Goal: Communication & Community: Share content

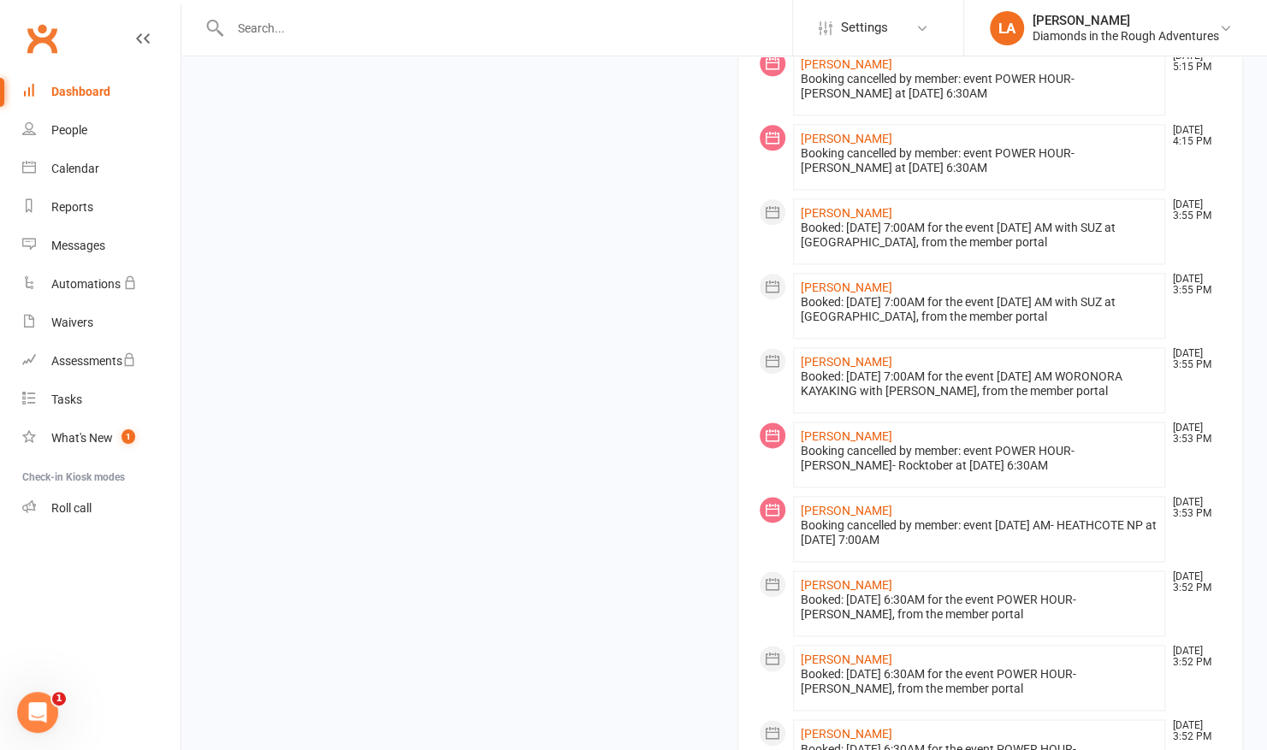
scroll to position [1290, 0]
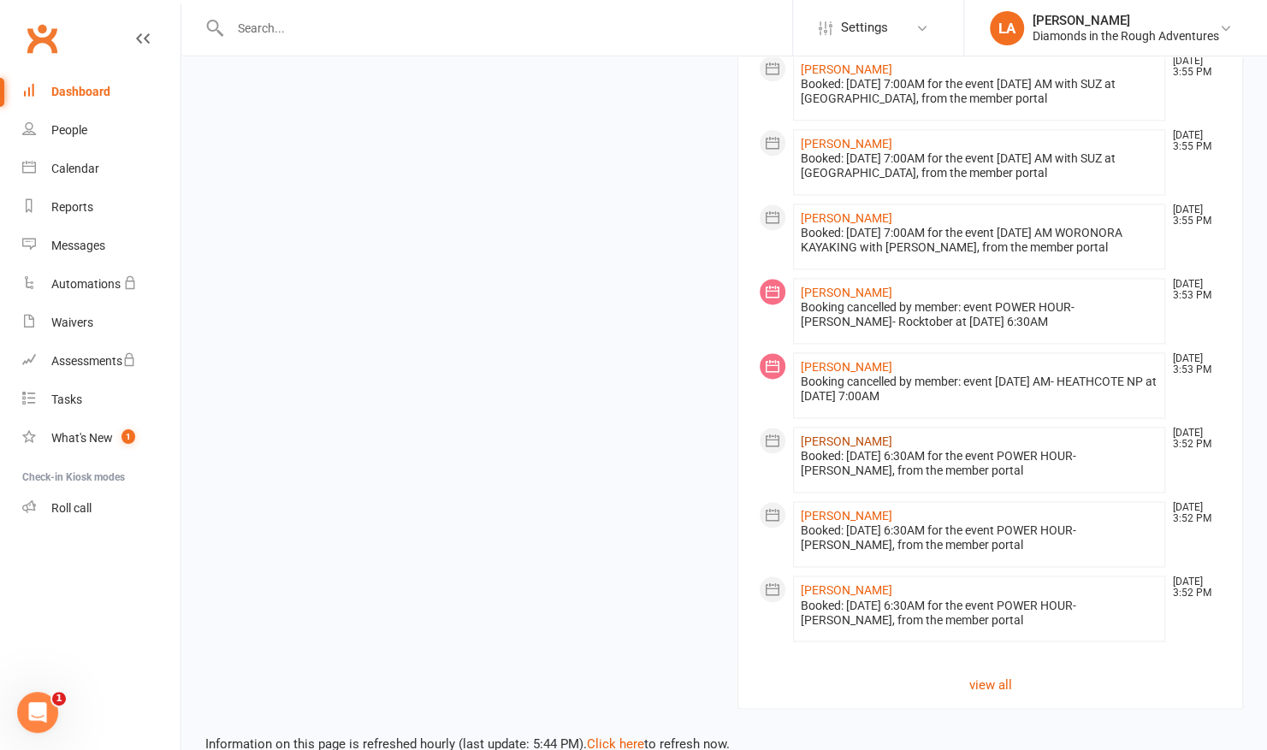
click at [828, 434] on link "[PERSON_NAME]" at bounding box center [846, 441] width 92 height 14
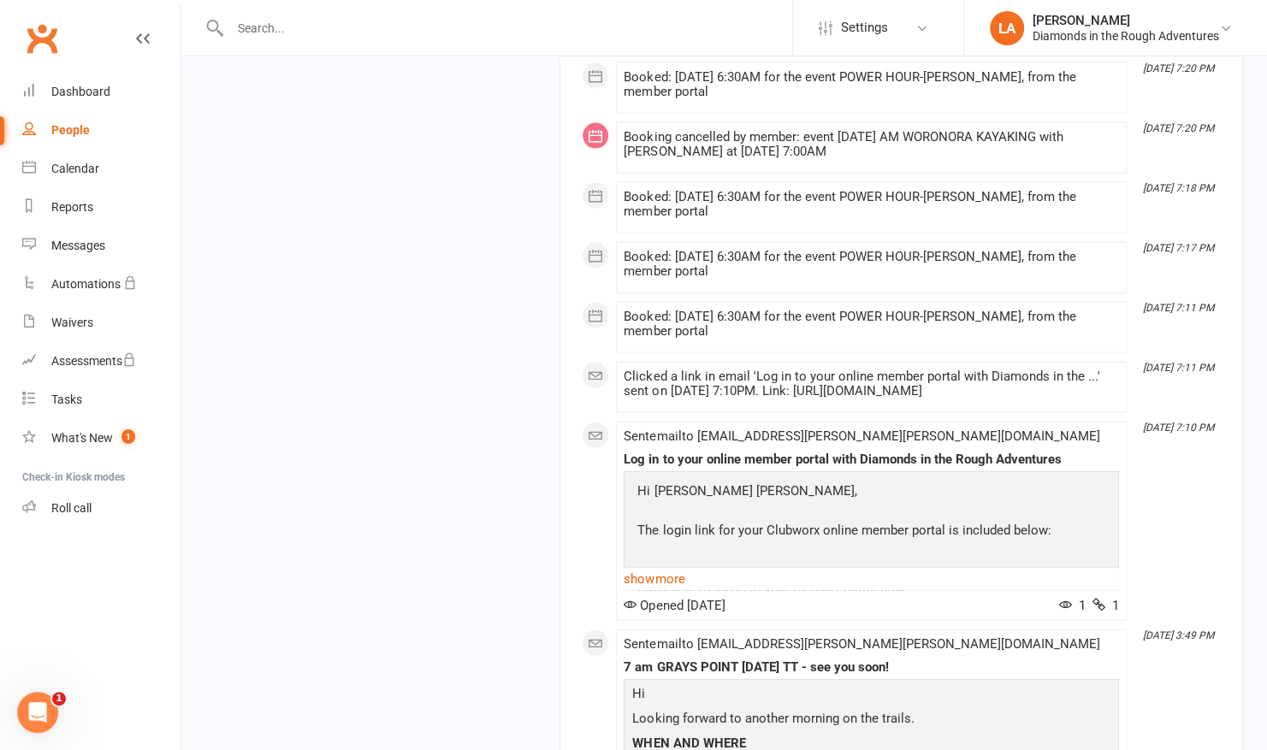
scroll to position [5838, 0]
click at [92, 173] on div "Calendar" at bounding box center [75, 169] width 48 height 14
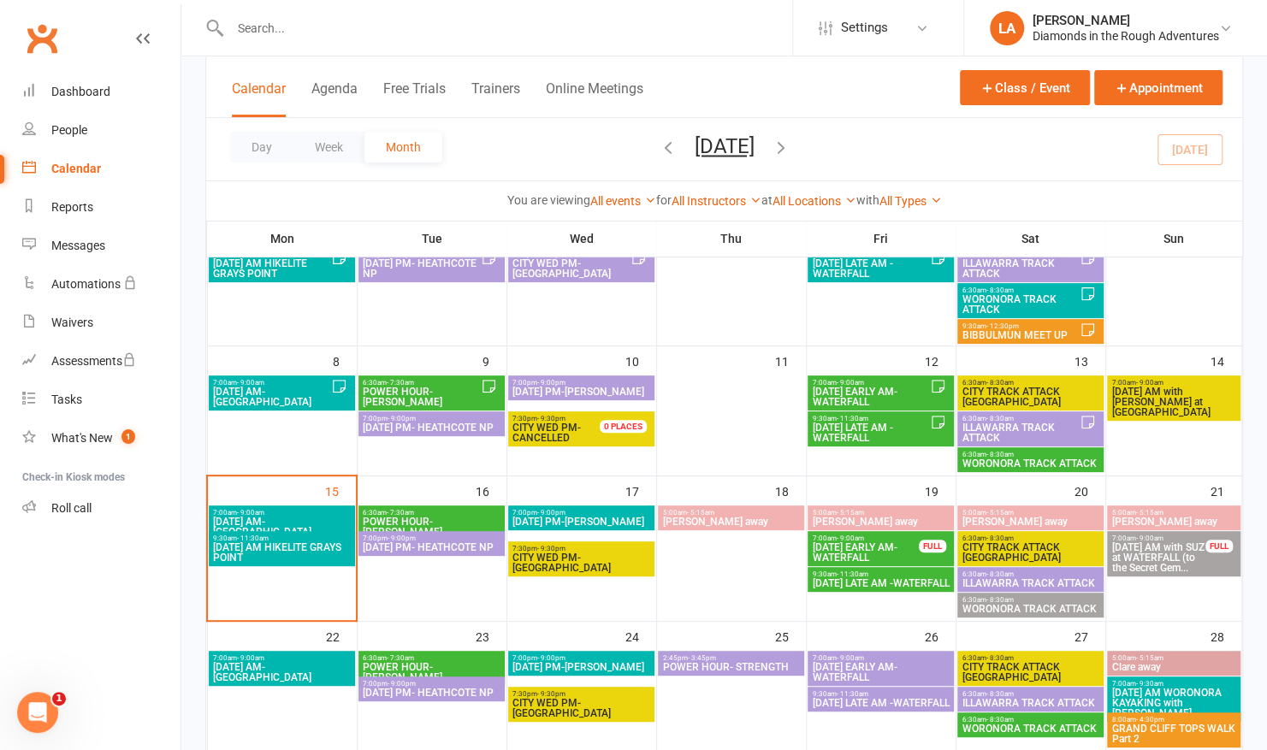
scroll to position [184, 0]
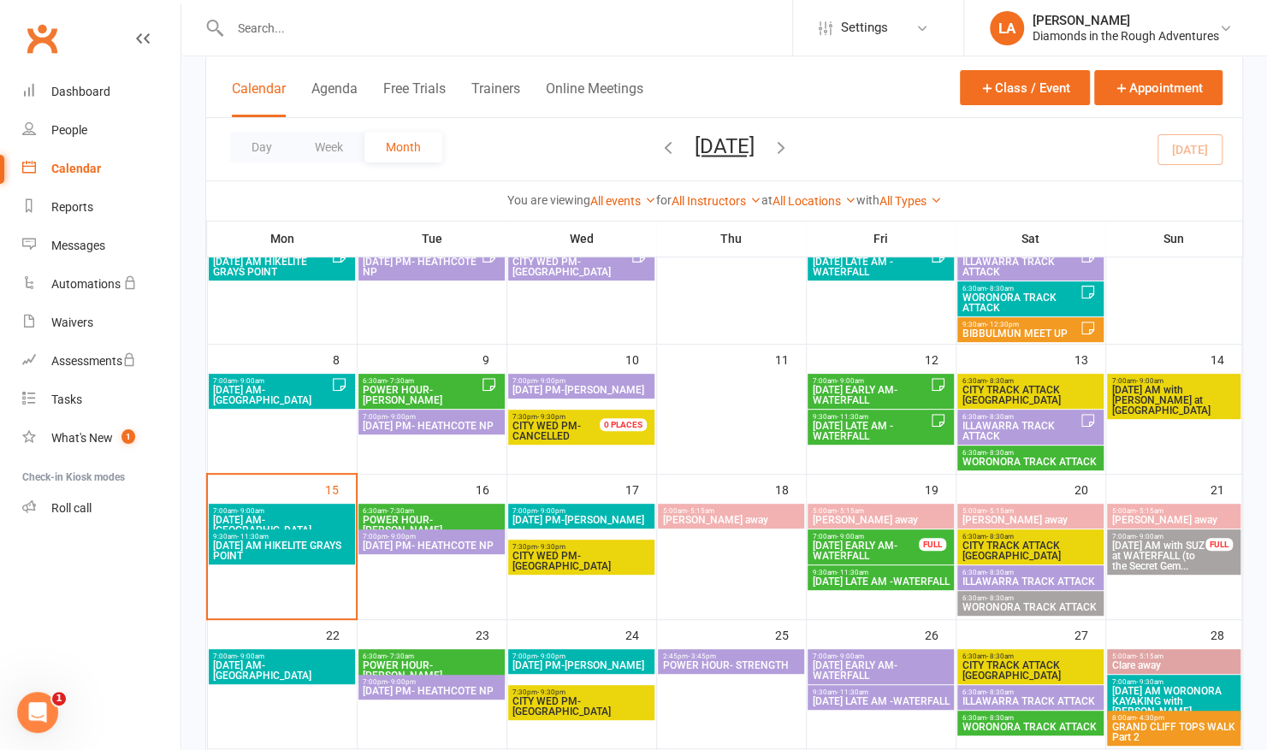
click at [441, 551] on span "[DATE] PM- HEATHCOTE NP" at bounding box center [431, 545] width 139 height 10
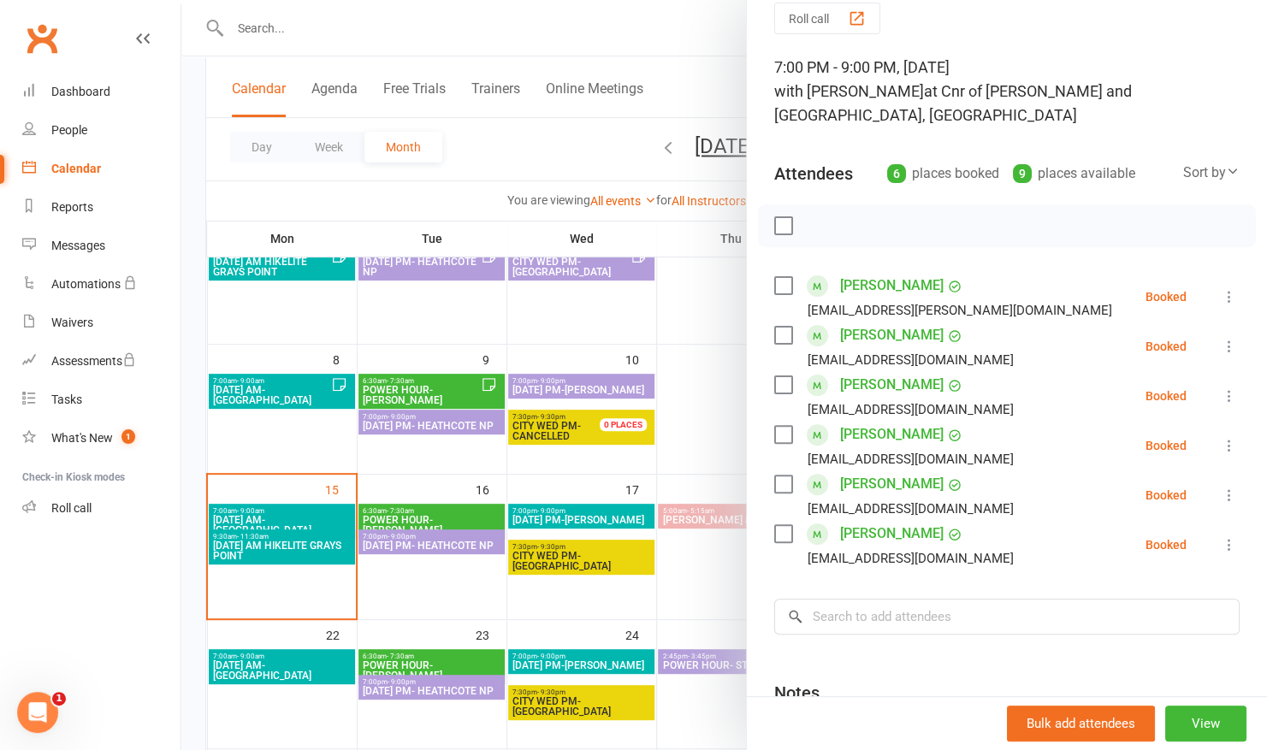
scroll to position [68, 0]
click at [602, 54] on div at bounding box center [723, 375] width 1085 height 750
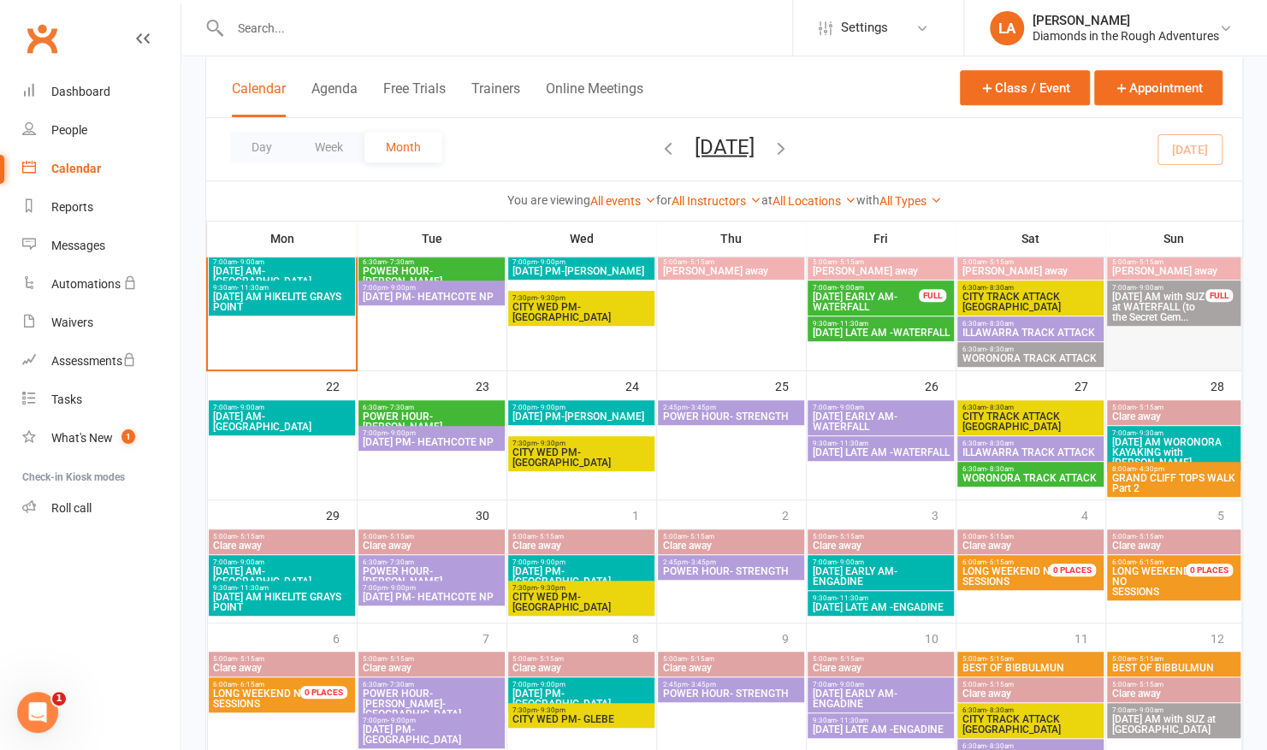
scroll to position [436, 0]
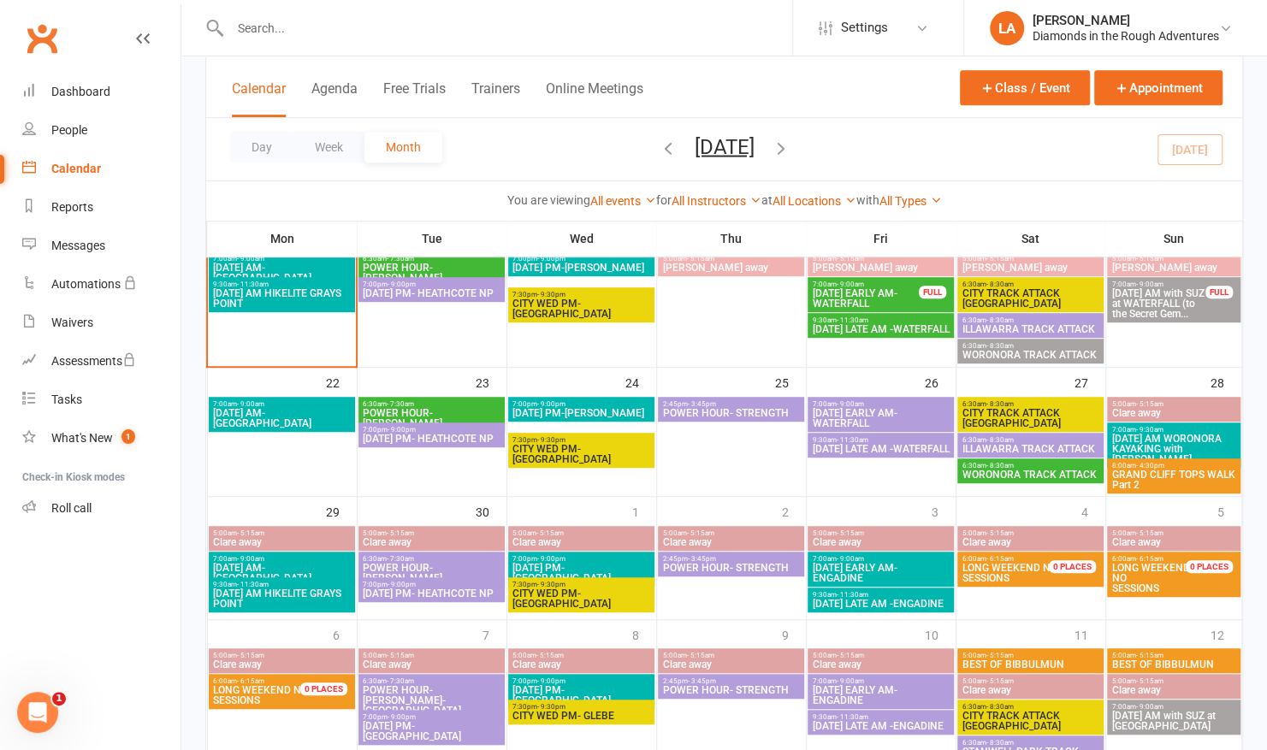
click at [1169, 474] on span "GRAND CLIFF TOPS WALK Part 2" at bounding box center [1173, 479] width 126 height 21
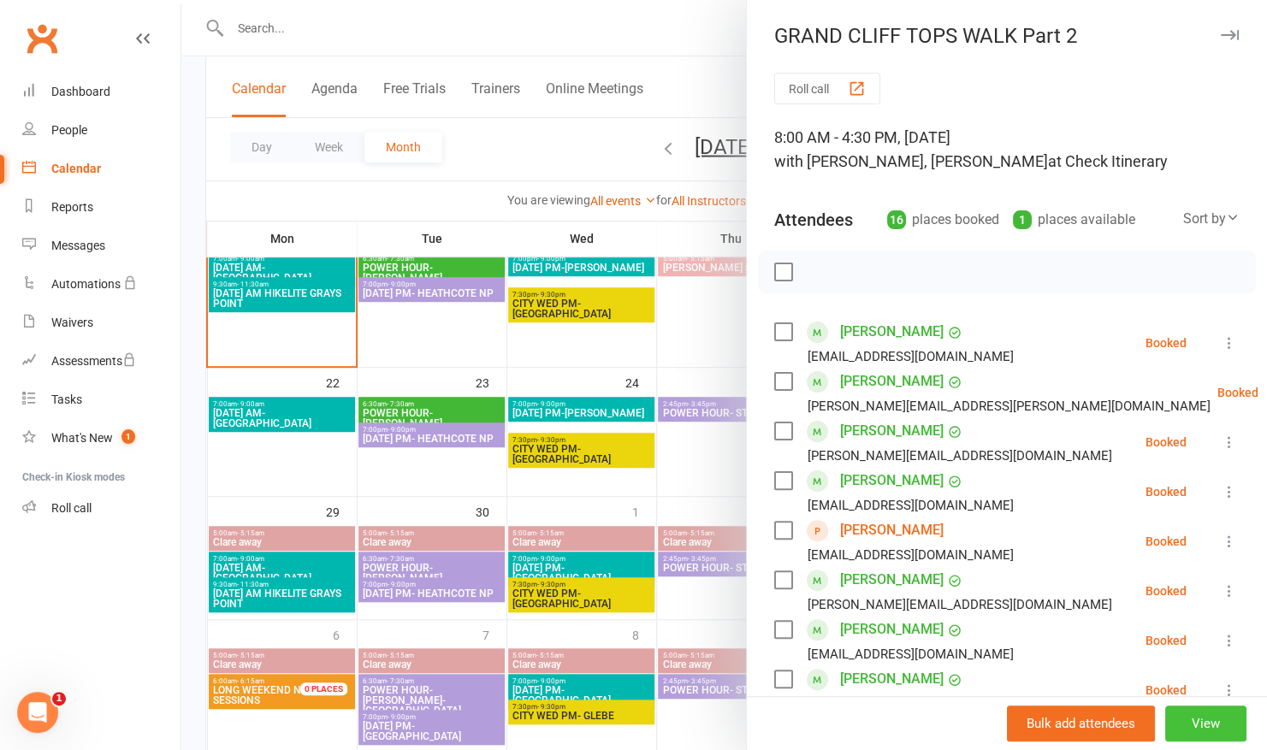
click at [1185, 722] on button "View" at bounding box center [1205, 724] width 81 height 36
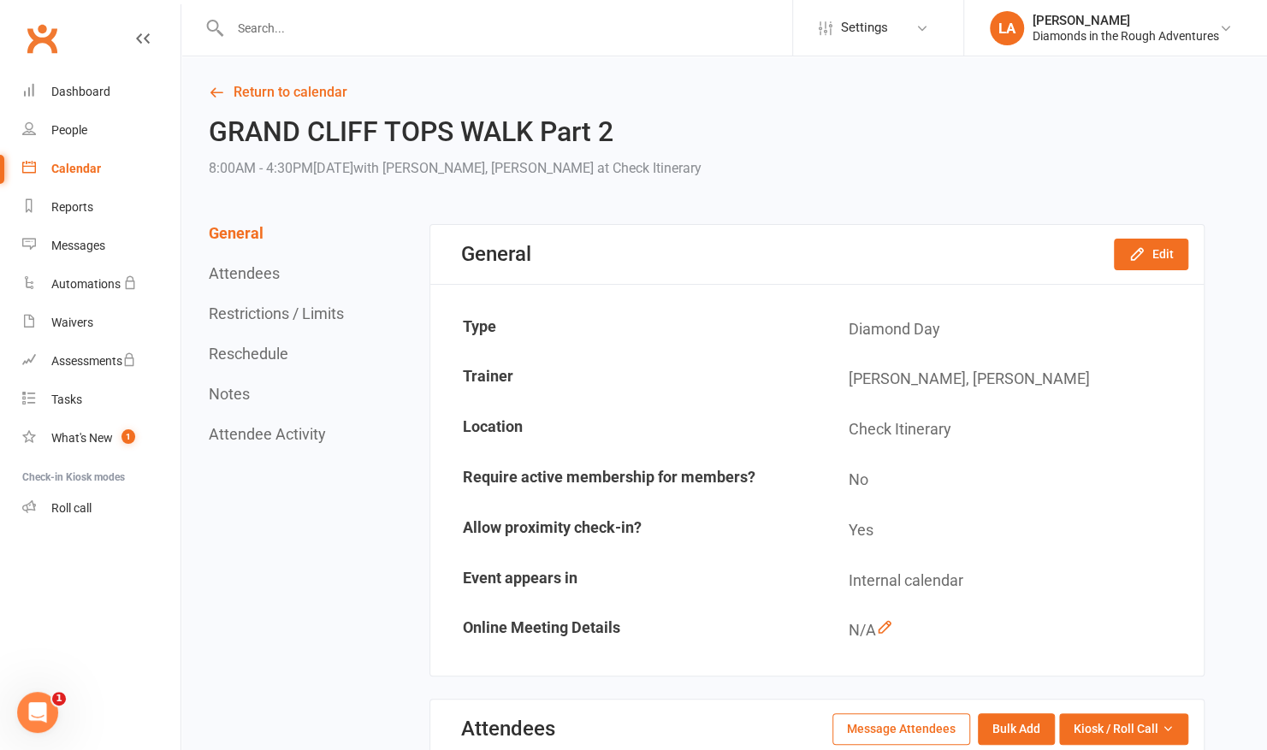
click at [898, 730] on button "Message Attendees" at bounding box center [901, 728] width 138 height 31
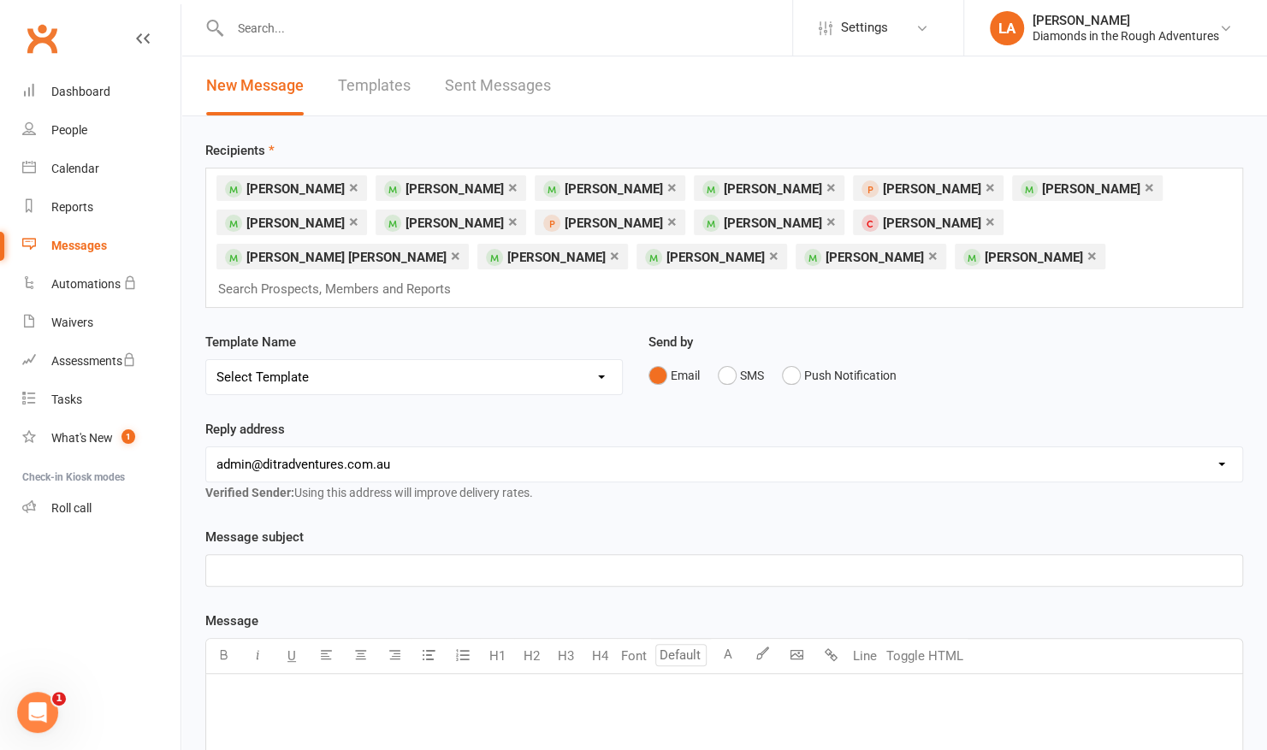
click at [600, 360] on select "Select Template [Email] Bring a Friend Member Email [Email] DIAMOND VIRTUAL TRA…" at bounding box center [414, 377] width 416 height 34
select select "33"
click at [206, 360] on select "Select Template [Email] Bring a Friend Member Email [Email] DIAMOND VIRTUAL TRA…" at bounding box center [414, 377] width 416 height 34
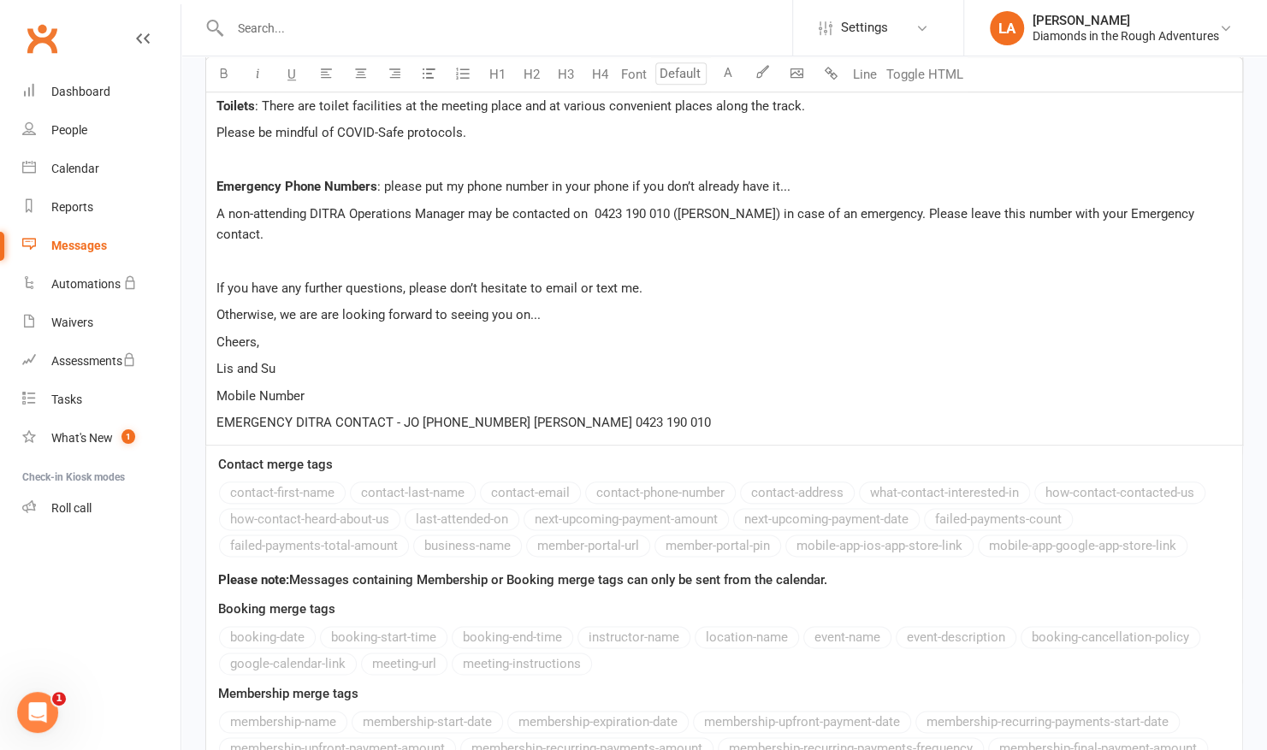
scroll to position [923, 0]
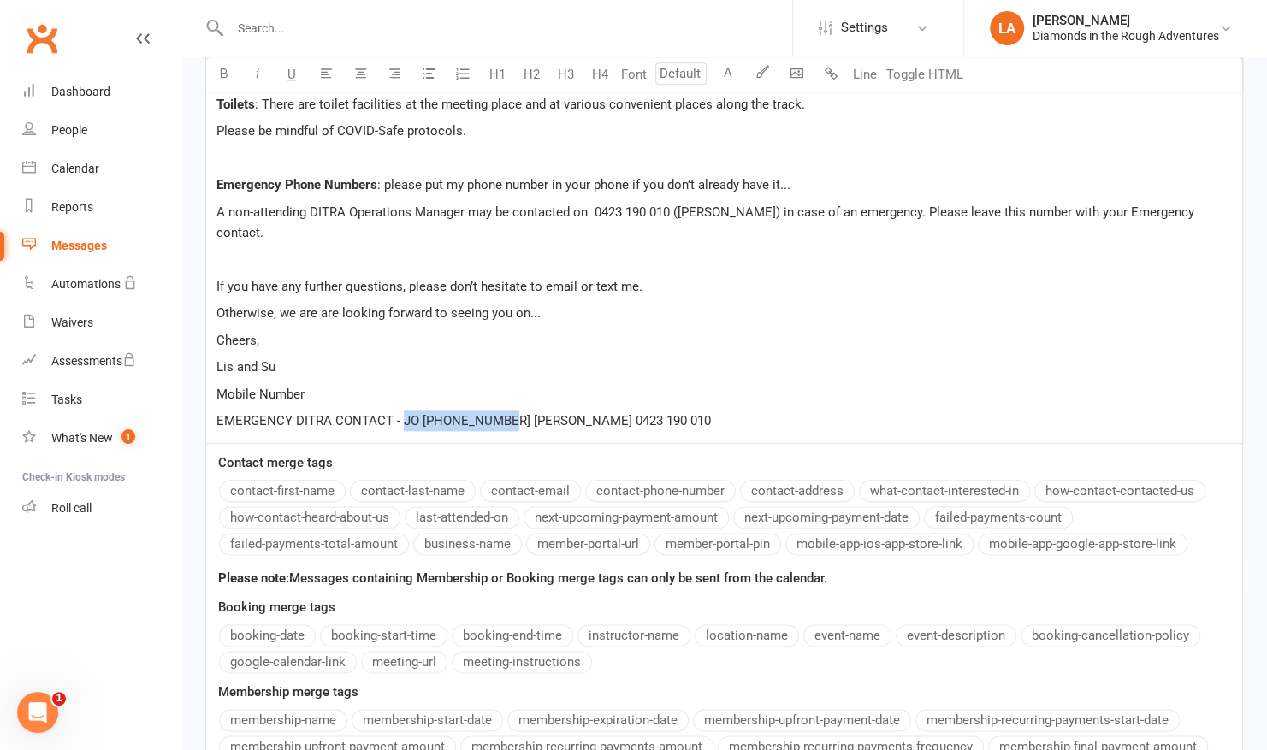
drag, startPoint x: 498, startPoint y: 366, endPoint x: 400, endPoint y: 366, distance: 97.5
click at [400, 413] on span "EMERGENCY DITRA CONTACT - JO [PHONE_NUMBER] [PERSON_NAME] 0423 190 010" at bounding box center [463, 420] width 494 height 15
click at [275, 357] on p "Lis and Su" at bounding box center [723, 367] width 1015 height 21
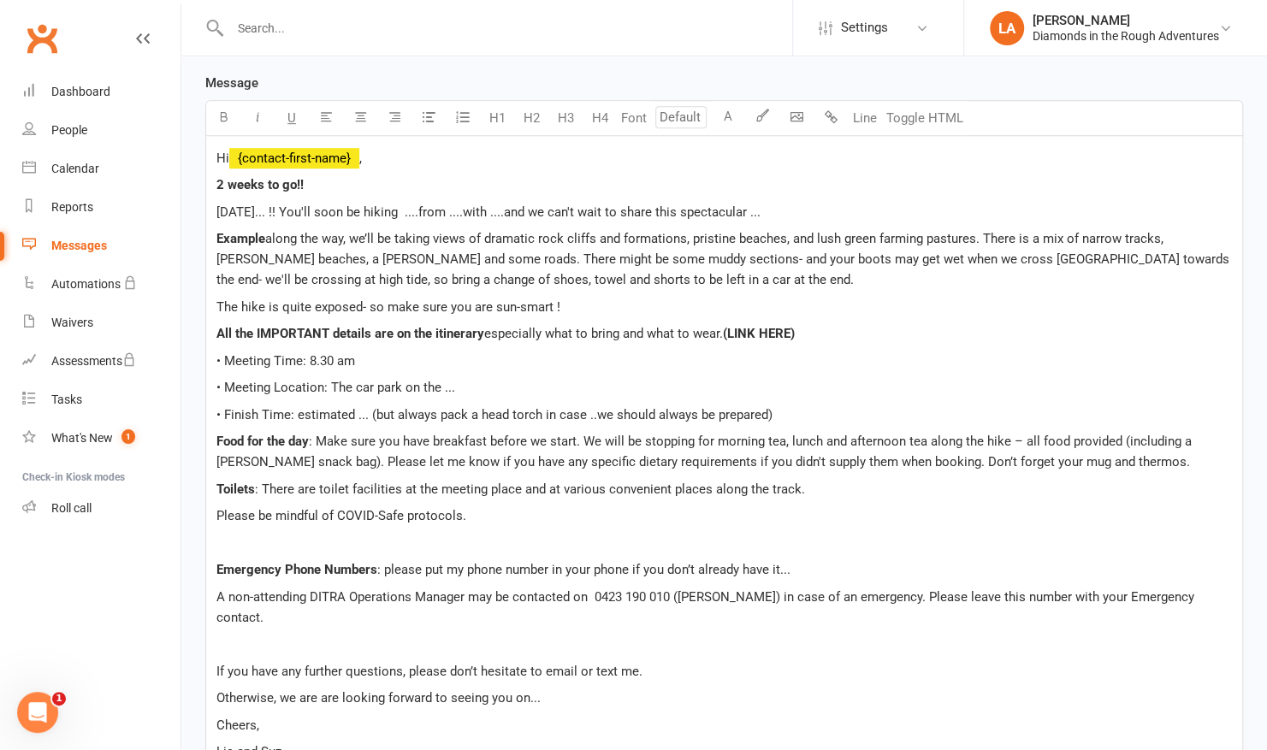
scroll to position [537, 0]
drag, startPoint x: 728, startPoint y: 301, endPoint x: 801, endPoint y: 308, distance: 73.9
click at [801, 324] on p "All the IMPORTANT details are on the itinerary especially what to bring and wha…" at bounding box center [723, 334] width 1015 height 21
drag, startPoint x: 1159, startPoint y: 298, endPoint x: 727, endPoint y: 309, distance: 432.0
click at [727, 324] on p "All the IMPORTANT details are on the itinerary especially what to bring and wha…" at bounding box center [723, 334] width 1015 height 21
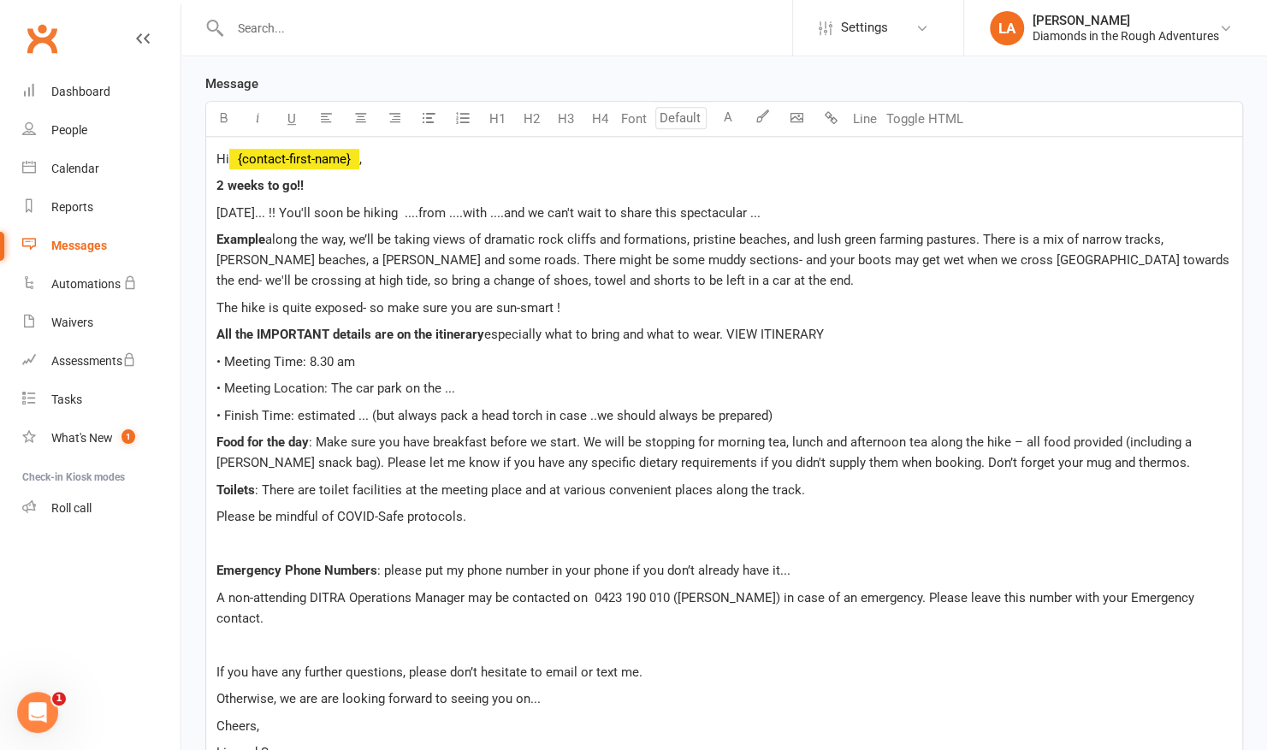
click at [727, 327] on span "especially what to bring and what to wear. VIEW ITINERARY" at bounding box center [654, 334] width 340 height 15
click at [836, 324] on p "All the IMPORTANT details are on the itinerary especially what to bring and wha…" at bounding box center [723, 334] width 1015 height 21
click at [782, 327] on span "especially what to bring and what to wear. (VIEW ITINERARY)" at bounding box center [658, 334] width 348 height 15
drag, startPoint x: 782, startPoint y: 298, endPoint x: 685, endPoint y: 317, distance: 98.6
click at [685, 317] on div "Hi ﻿ {contact-first-name} , 2 weeks to go!! [DATE]... !! You'll soon be hiking …" at bounding box center [724, 483] width 1036 height 692
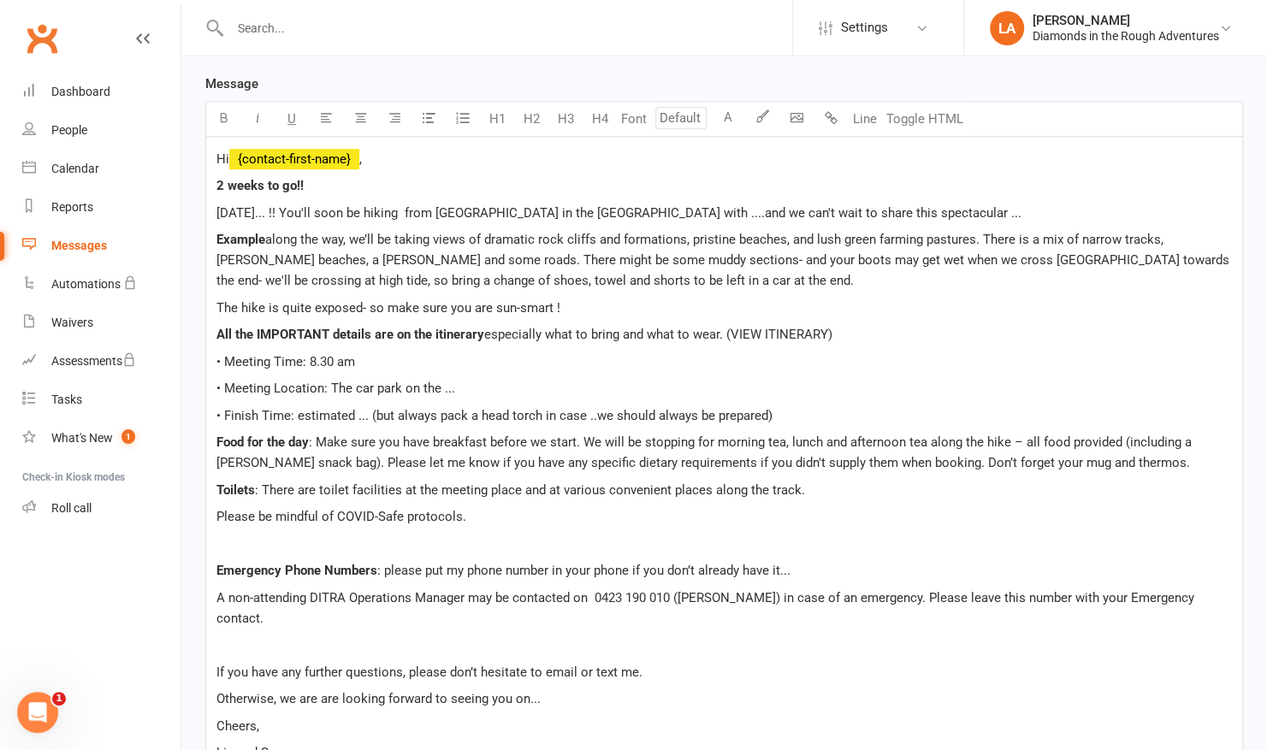
click at [724, 205] on span "[DATE]... !! You'll soon be hiking from [GEOGRAPHIC_DATA] in the [GEOGRAPHIC_DA…" at bounding box center [618, 212] width 805 height 15
click at [1066, 203] on p "[DATE]... !! You'll soon be hiking from [GEOGRAPHIC_DATA] in the [GEOGRAPHIC_DA…" at bounding box center [723, 213] width 1015 height 21
click at [786, 327] on span "especially what to bring and what to wear. (VIEW ITINERARY)" at bounding box center [658, 334] width 348 height 15
click at [844, 324] on p "All the IMPORTANT details are on the itinerary especially what to bring and wha…" at bounding box center [723, 334] width 1015 height 21
click at [326, 354] on span "• Meeting Time: 8.30 am" at bounding box center [285, 361] width 139 height 15
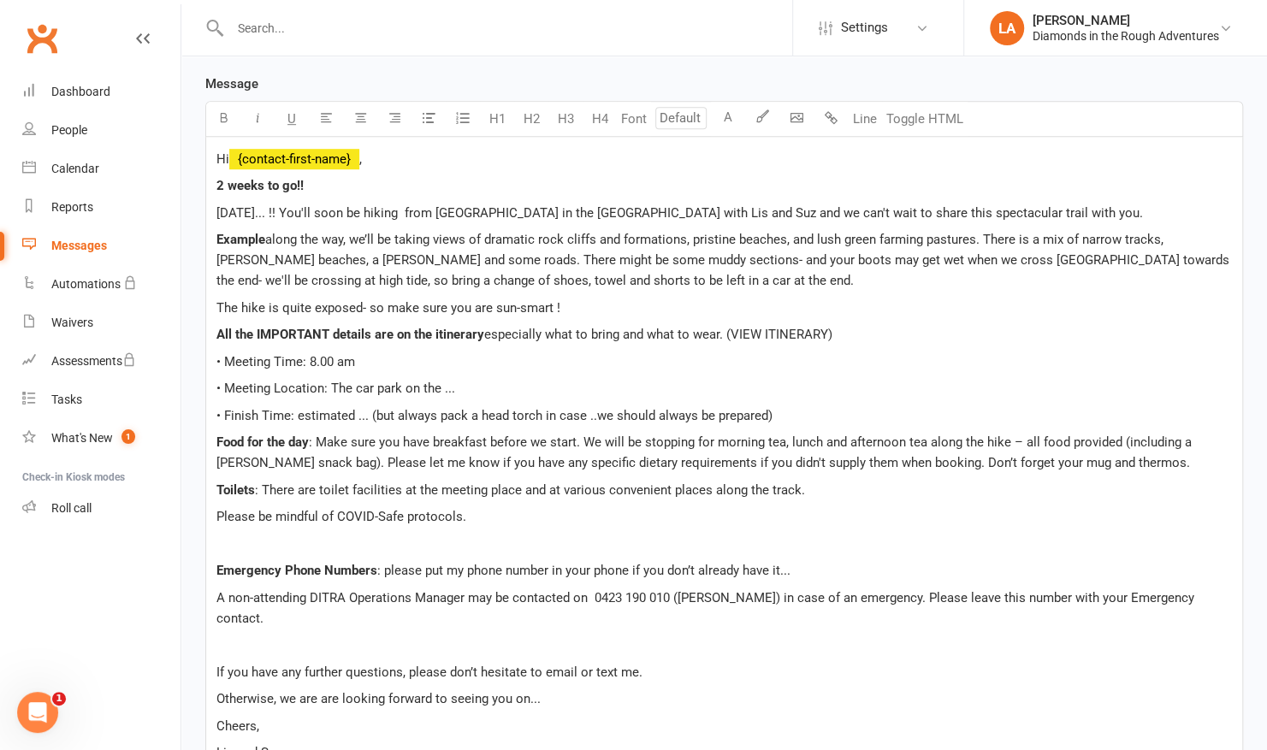
click at [332, 381] on span "• Meeting Location: The car park on the ..." at bounding box center [335, 388] width 239 height 15
drag, startPoint x: 460, startPoint y: 355, endPoint x: 330, endPoint y: 348, distance: 130.2
click at [330, 378] on p "• Meeting Location: The car park on the ..." at bounding box center [723, 388] width 1015 height 21
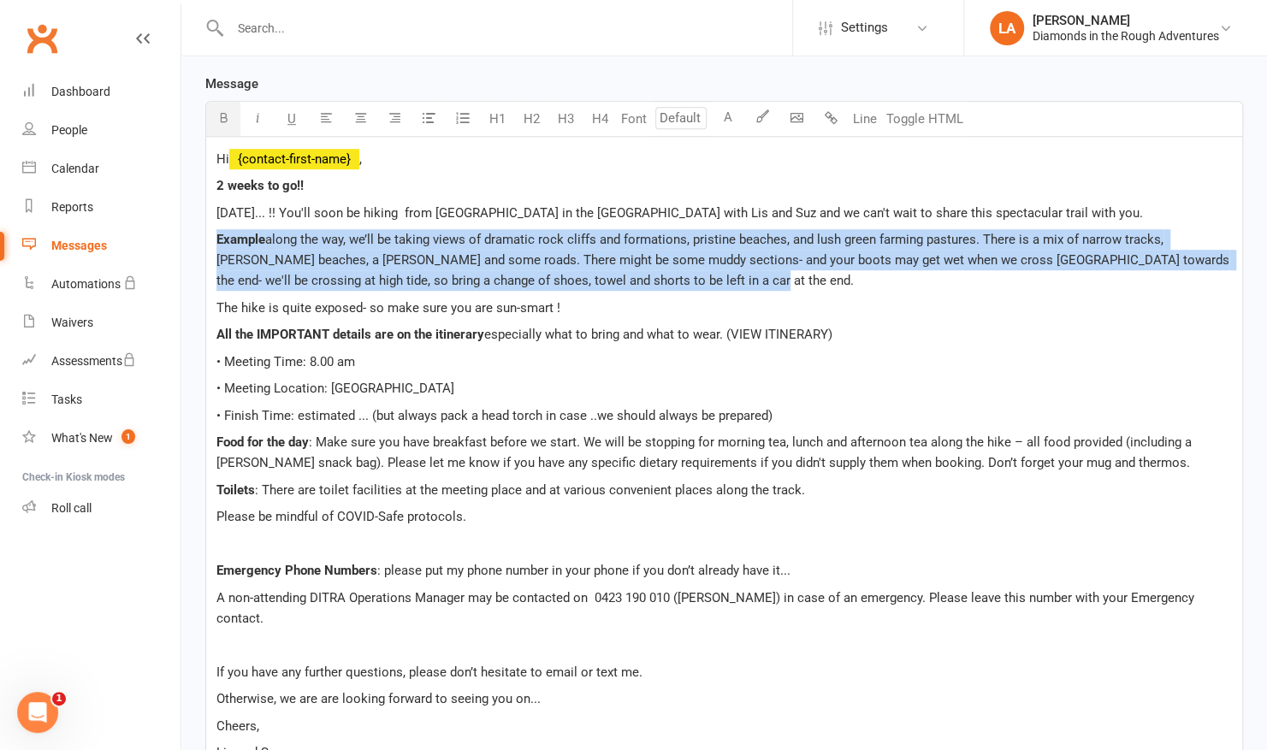
drag, startPoint x: 211, startPoint y: 198, endPoint x: 705, endPoint y: 252, distance: 496.4
click at [705, 252] on div "Hi ﻿ {contact-first-name} , 2 weeks to go!! [DATE]... !! You'll soon be hiking …" at bounding box center [724, 483] width 1036 height 692
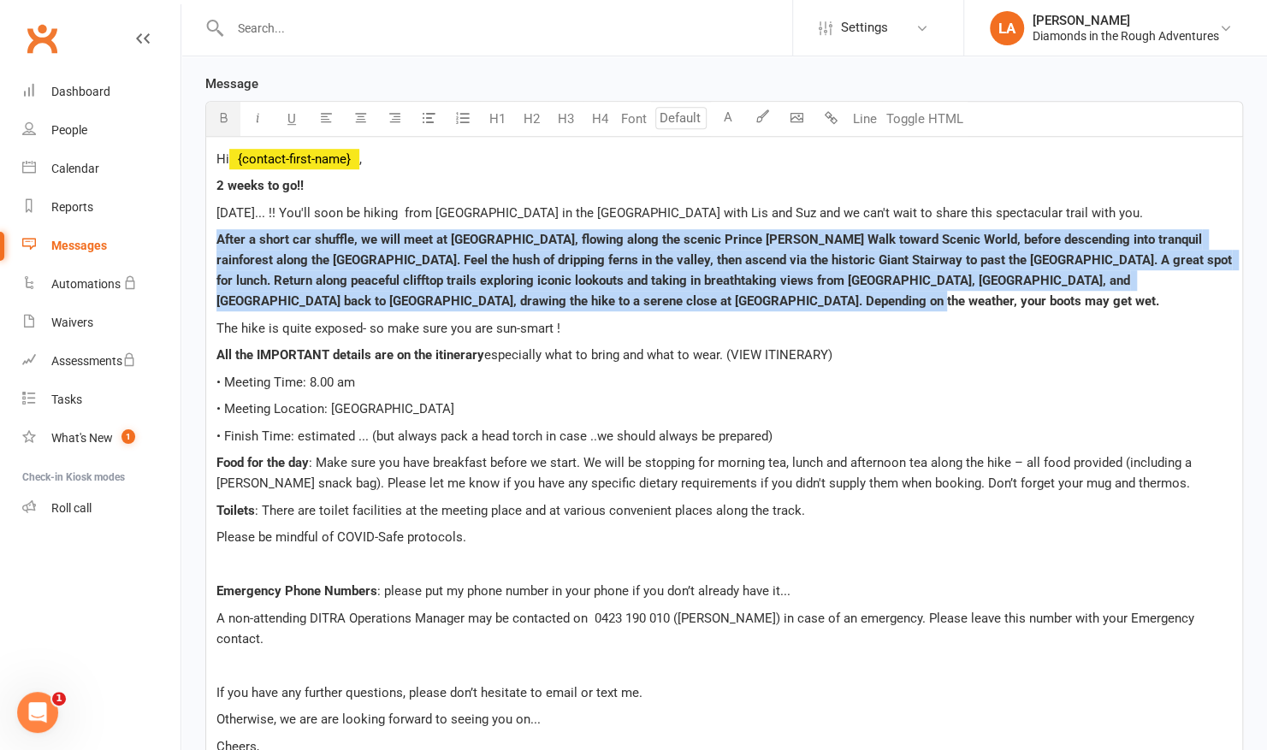
drag, startPoint x: 676, startPoint y: 279, endPoint x: 211, endPoint y: 205, distance: 470.2
click at [211, 205] on div "Hi ﻿ {contact-first-name} , 2 weeks to go!! [DATE]... !! You'll soon be hiking …" at bounding box center [724, 493] width 1036 height 712
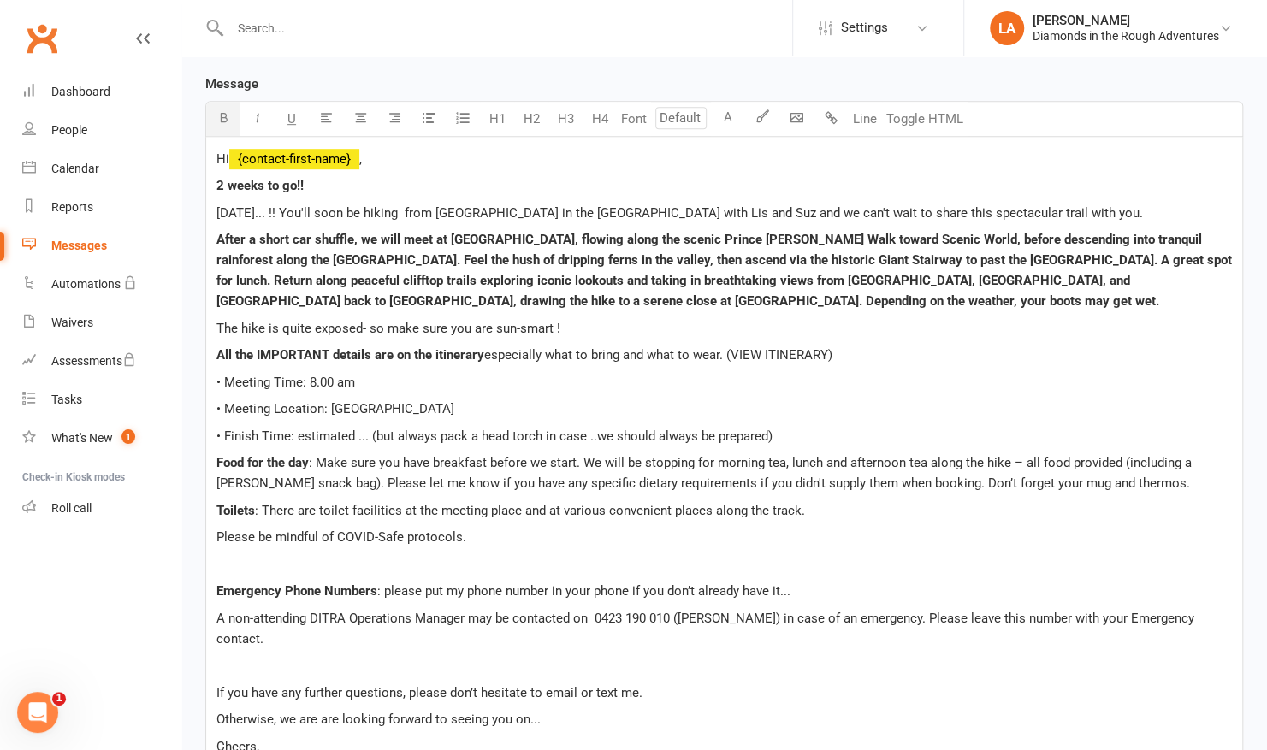
click at [222, 111] on icon "button" at bounding box center [223, 117] width 13 height 13
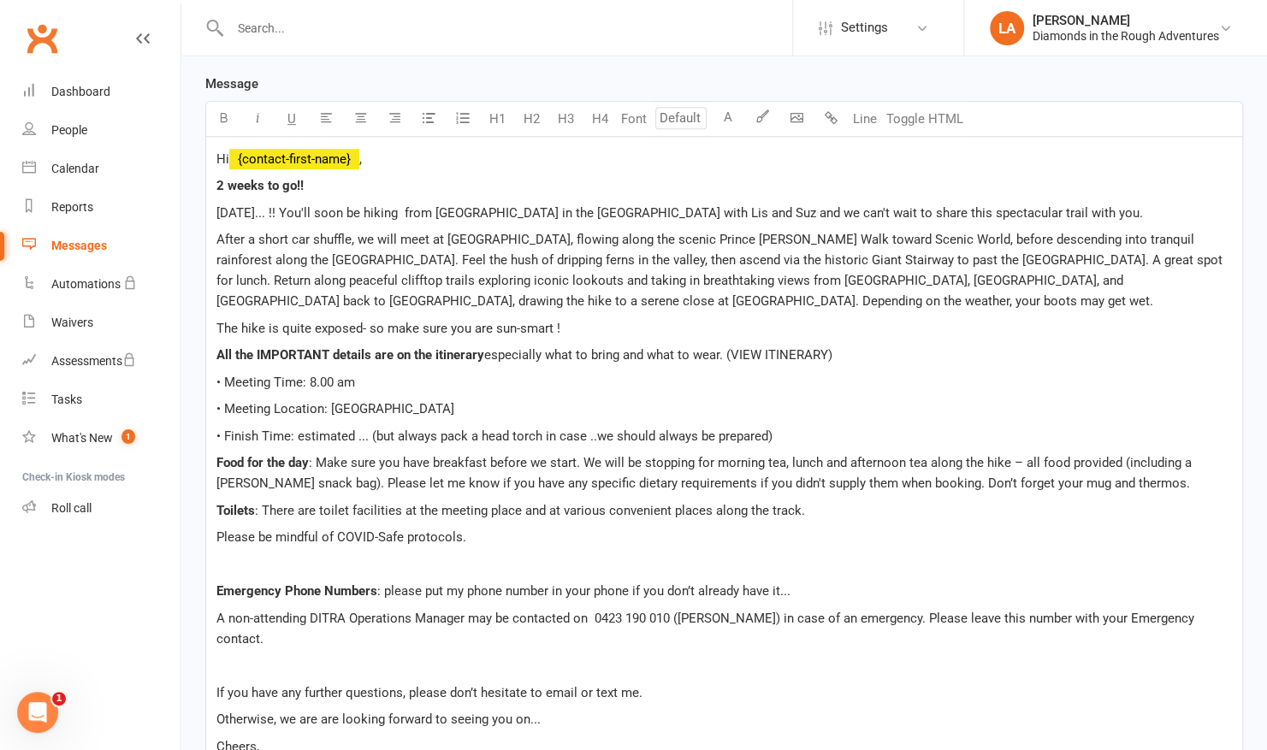
drag, startPoint x: 611, startPoint y: 236, endPoint x: 560, endPoint y: 227, distance: 51.3
click at [560, 232] on span "After a short car shuffle, we will meet at [GEOGRAPHIC_DATA], flowing along the…" at bounding box center [720, 270] width 1009 height 77
click at [657, 277] on p "After a short car shuffle, we will meet at [GEOGRAPHIC_DATA], flowing along the…" at bounding box center [723, 270] width 1015 height 82
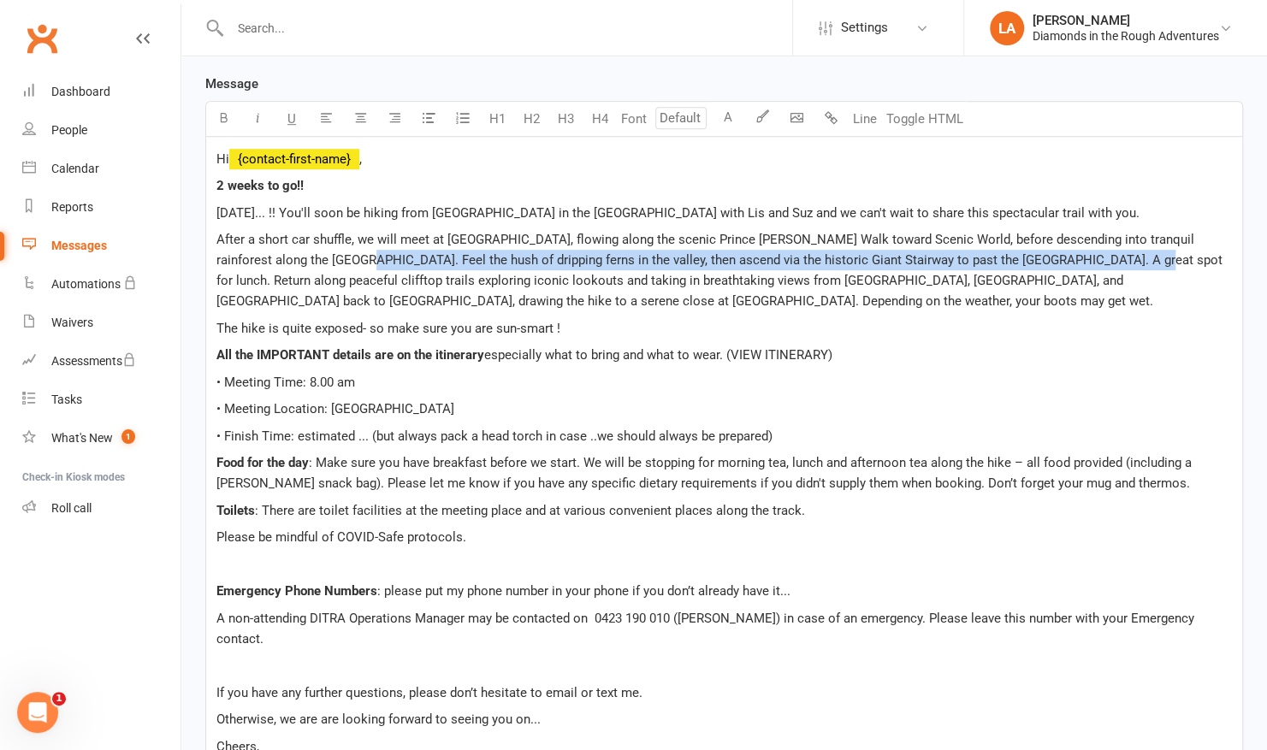
drag, startPoint x: 299, startPoint y: 229, endPoint x: 1055, endPoint y: 226, distance: 756.0
click at [1055, 232] on span "After a short car shuffle, we will meet at [GEOGRAPHIC_DATA], flowing along the…" at bounding box center [720, 270] width 1009 height 77
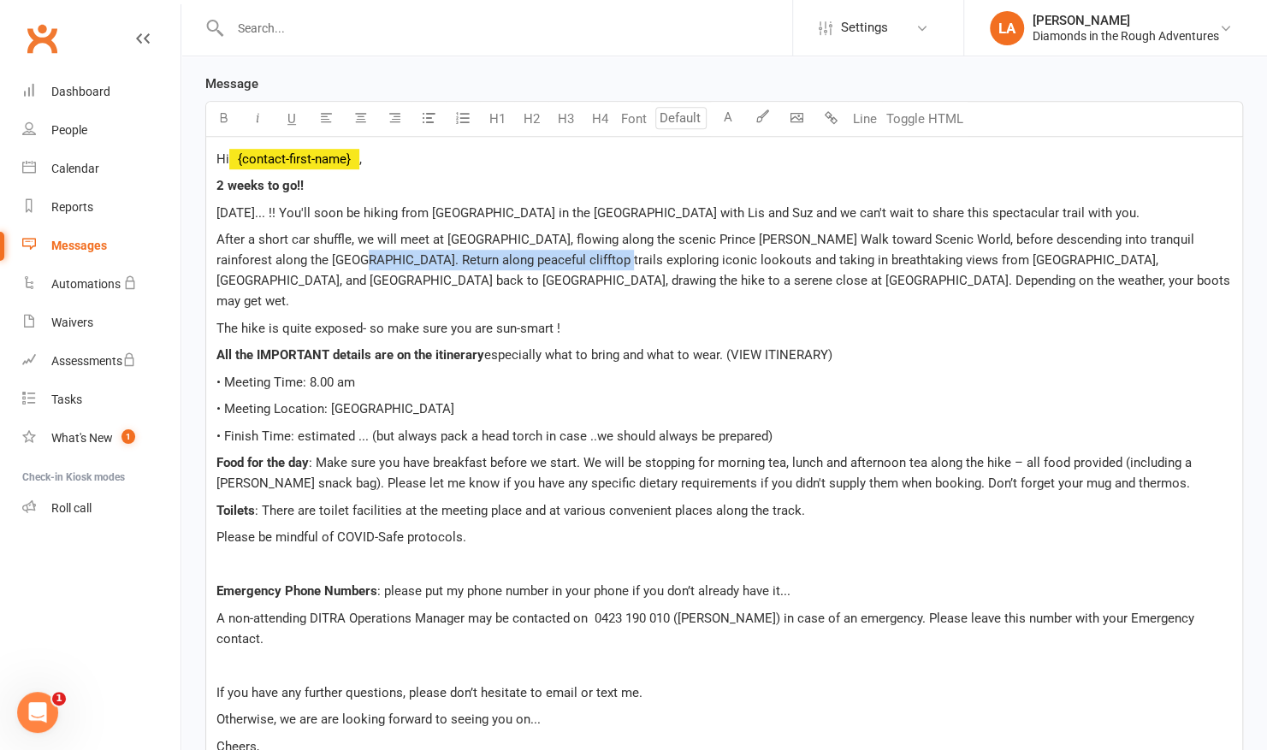
drag, startPoint x: 295, startPoint y: 227, endPoint x: 538, endPoint y: 233, distance: 242.9
click at [538, 233] on span "After a short car shuffle, we will meet at [GEOGRAPHIC_DATA], flowing along the…" at bounding box center [724, 270] width 1017 height 77
click at [297, 232] on span "After a short car shuffle, we will meet at [GEOGRAPHIC_DATA], flowing along the…" at bounding box center [724, 270] width 1017 height 77
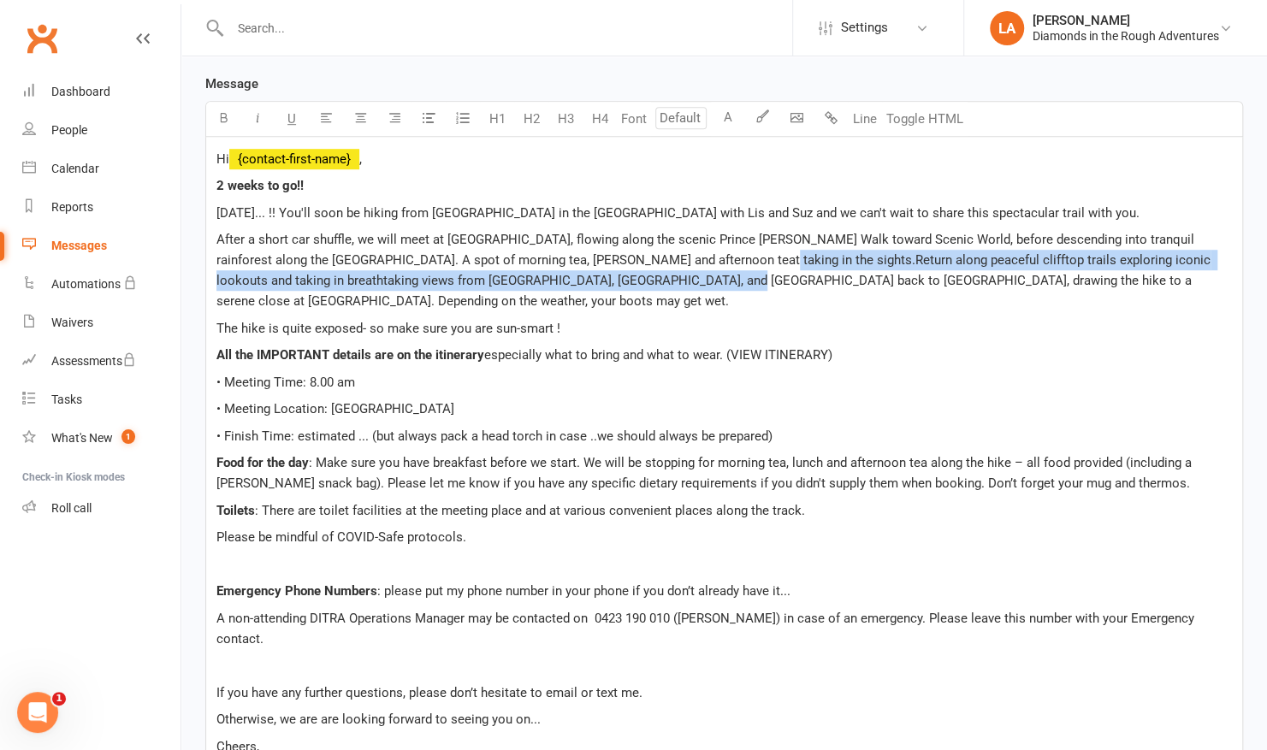
drag, startPoint x: 686, startPoint y: 224, endPoint x: 607, endPoint y: 242, distance: 80.7
click at [607, 242] on span "After a short car shuffle, we will meet at [GEOGRAPHIC_DATA], flowing along the…" at bounding box center [714, 270] width 997 height 77
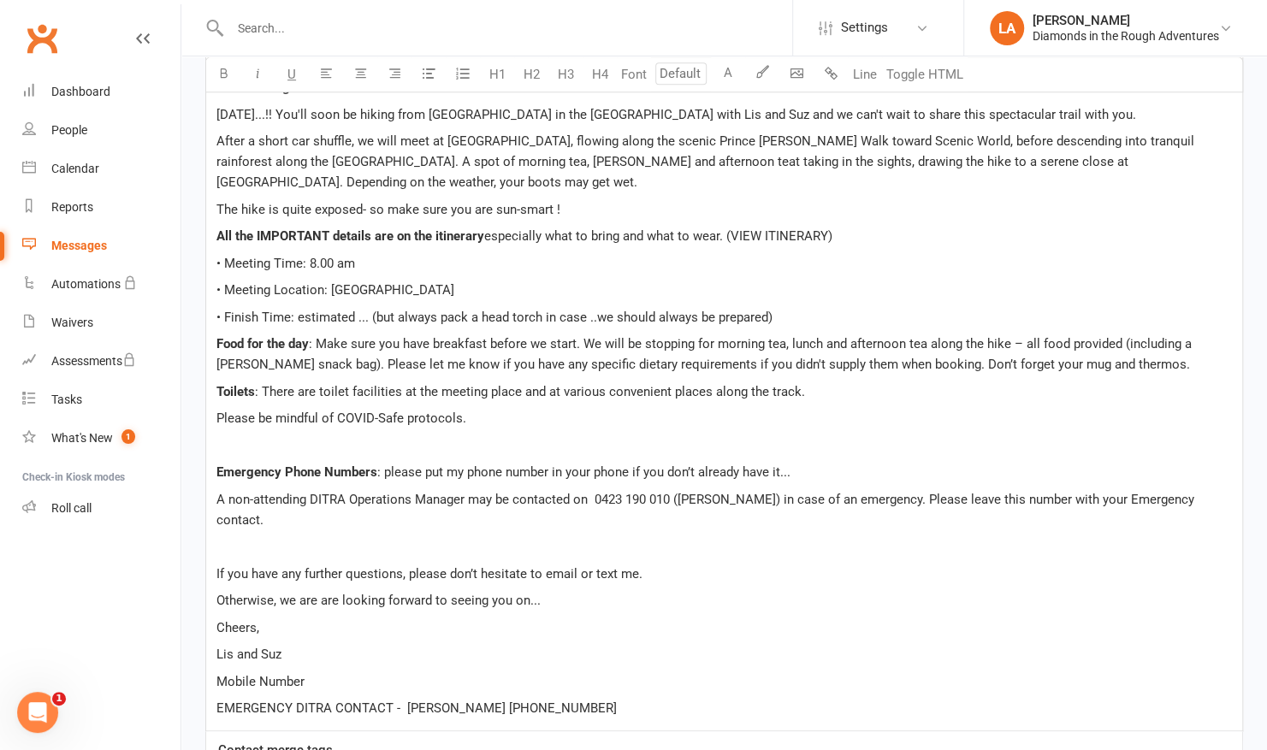
scroll to position [636, 0]
drag, startPoint x: 367, startPoint y: 284, endPoint x: 356, endPoint y: 283, distance: 11.2
click at [356, 309] on span "• Finish Time: estimated ... (but always pack a head torch in case ..we should …" at bounding box center [494, 316] width 556 height 15
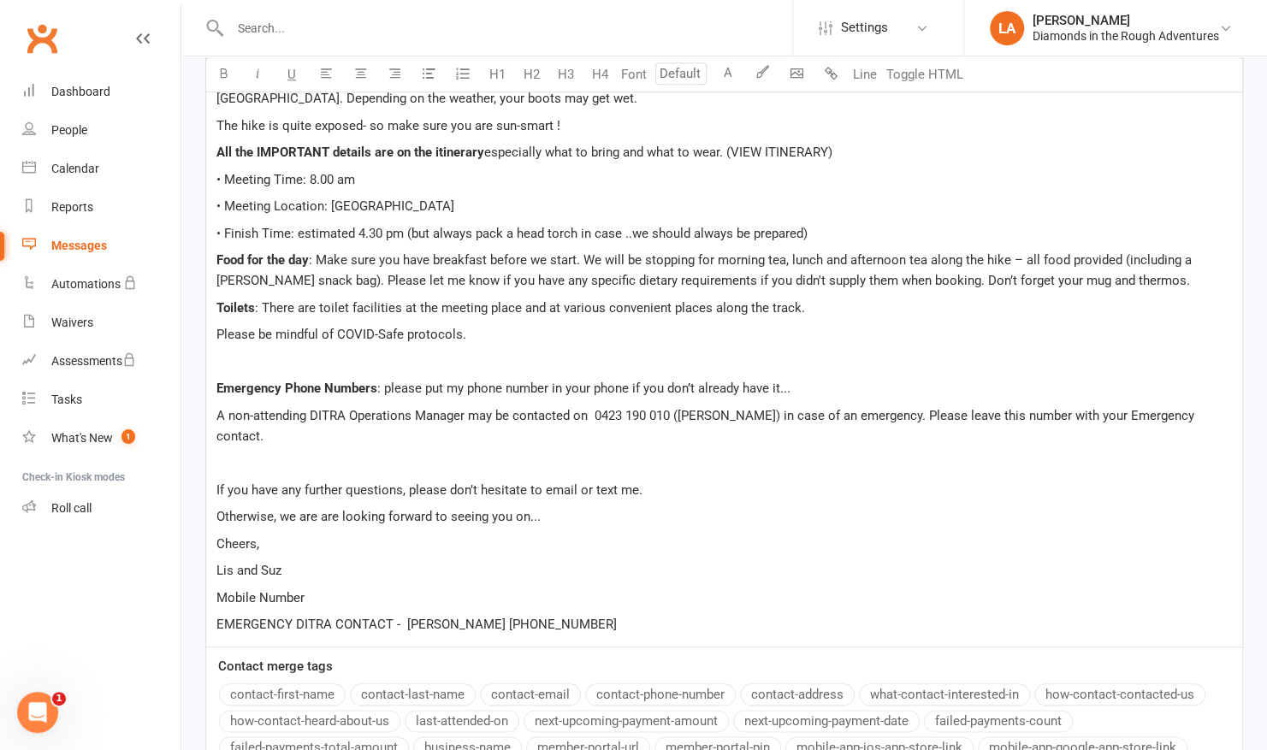
scroll to position [723, 0]
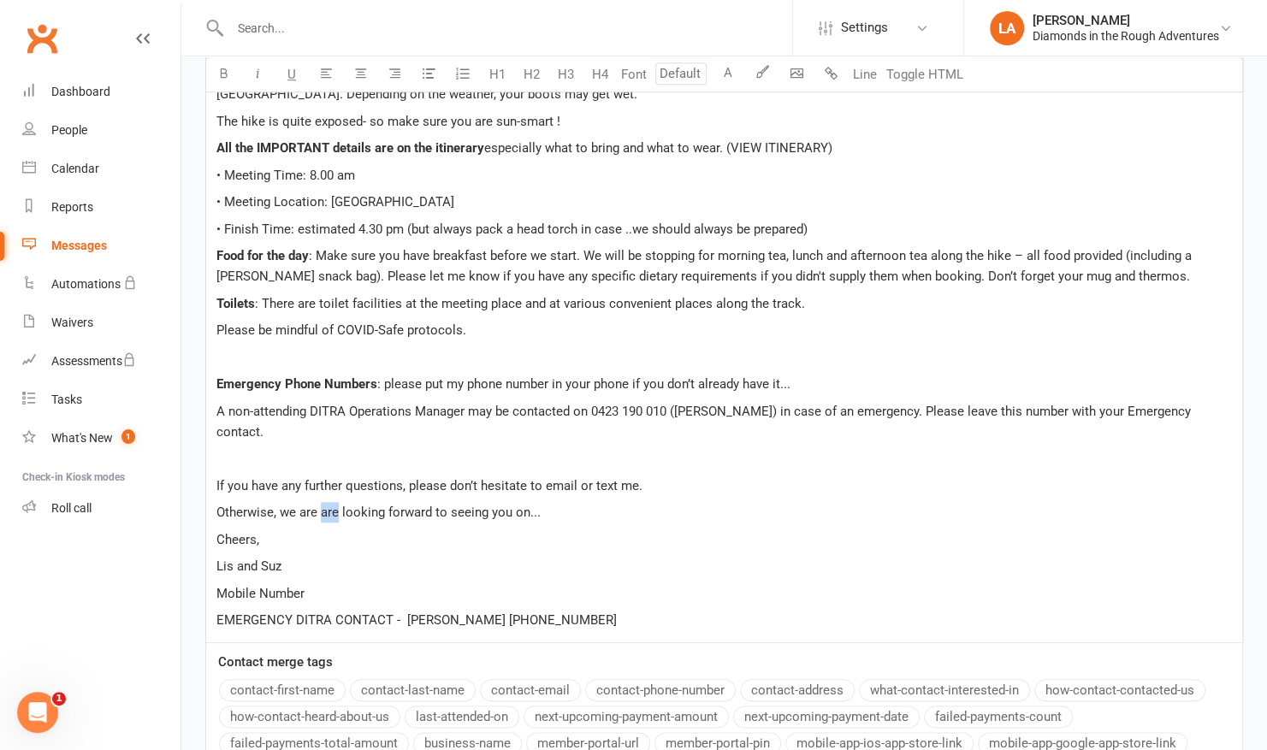
drag, startPoint x: 339, startPoint y: 458, endPoint x: 322, endPoint y: 458, distance: 16.2
click at [322, 505] on span "Otherwise, we are are looking forward to seeing you on..." at bounding box center [378, 512] width 324 height 15
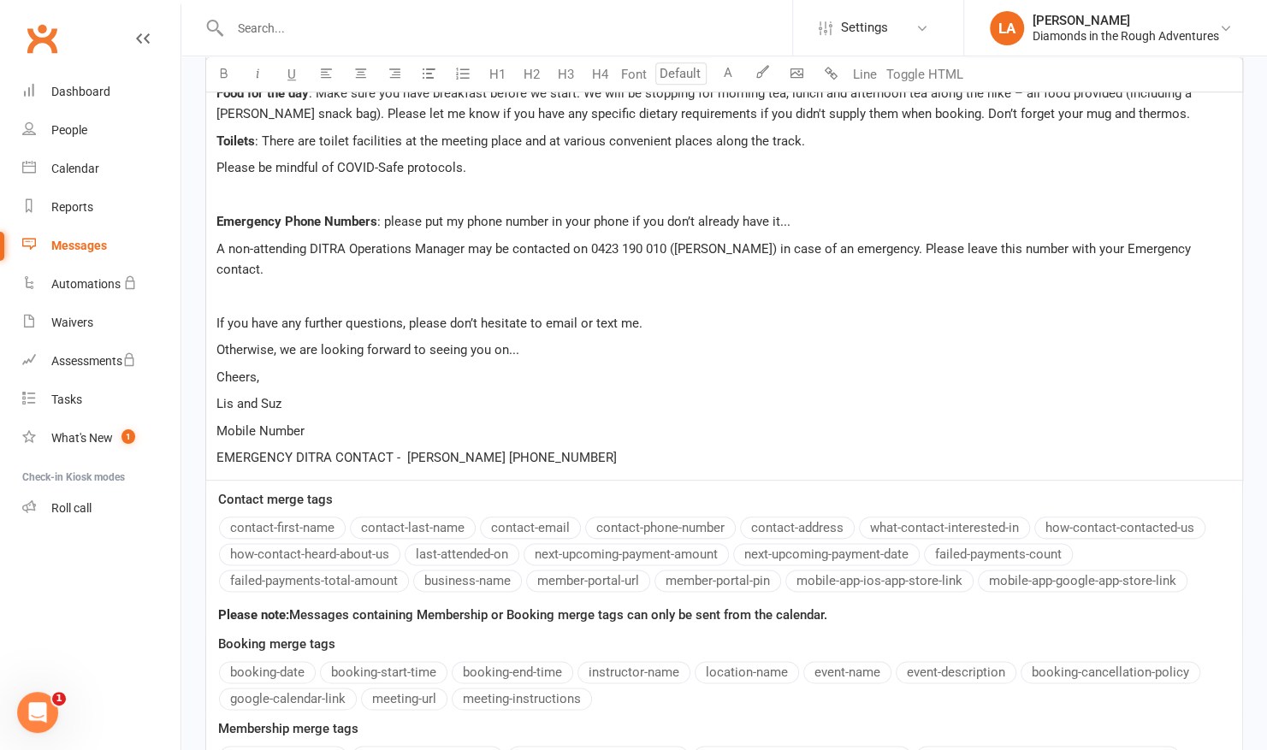
scroll to position [906, 0]
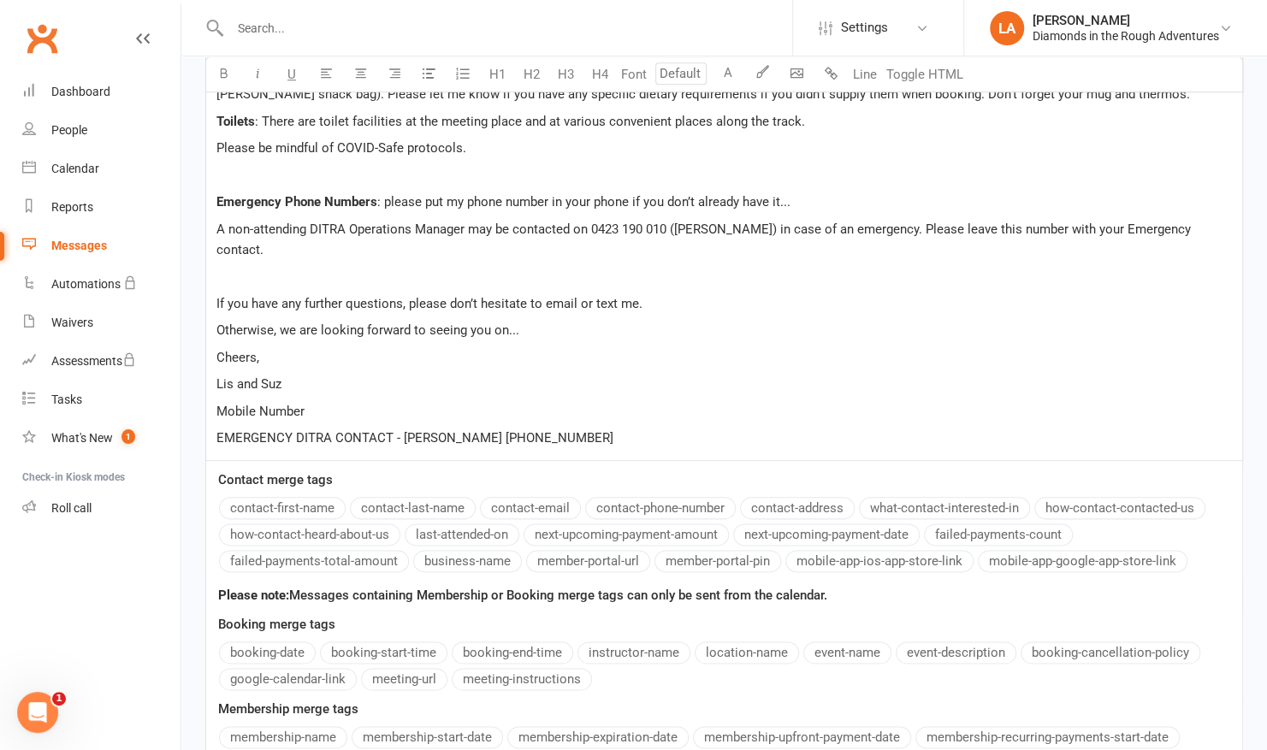
click at [345, 401] on p "Mobile Number" at bounding box center [723, 411] width 1015 height 21
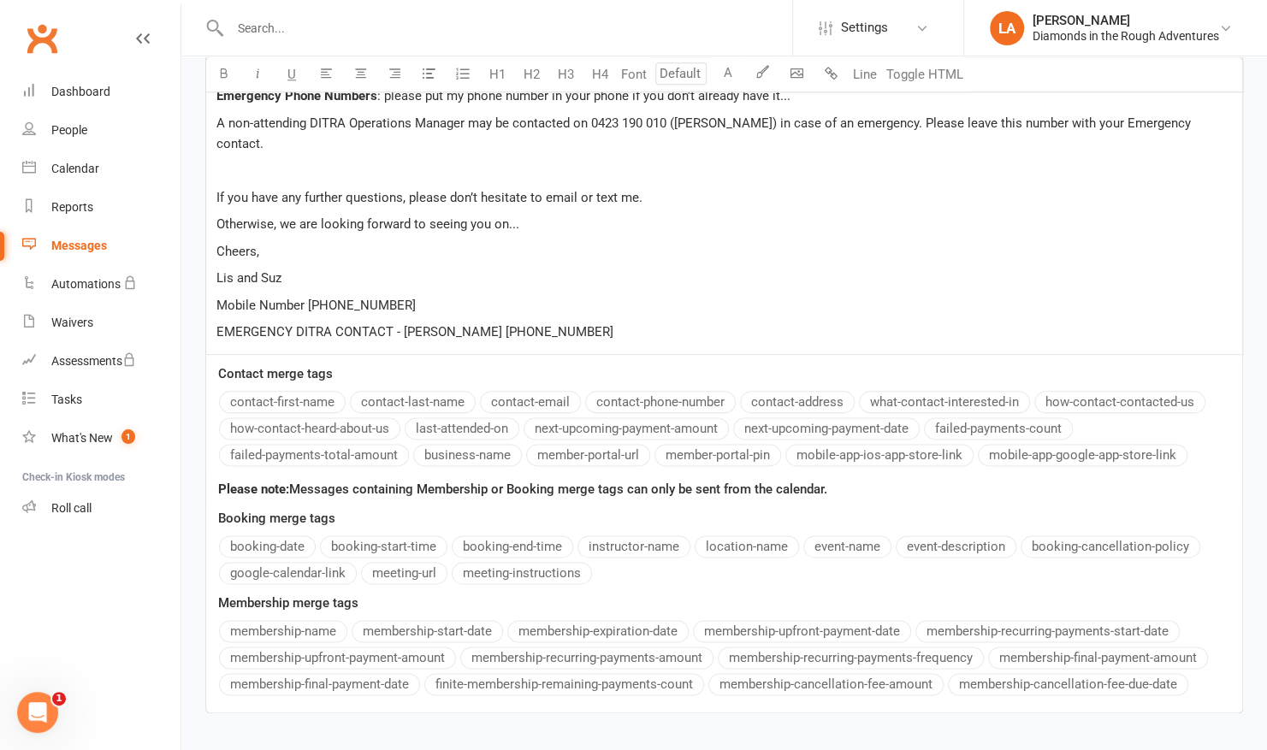
scroll to position [1069, 0]
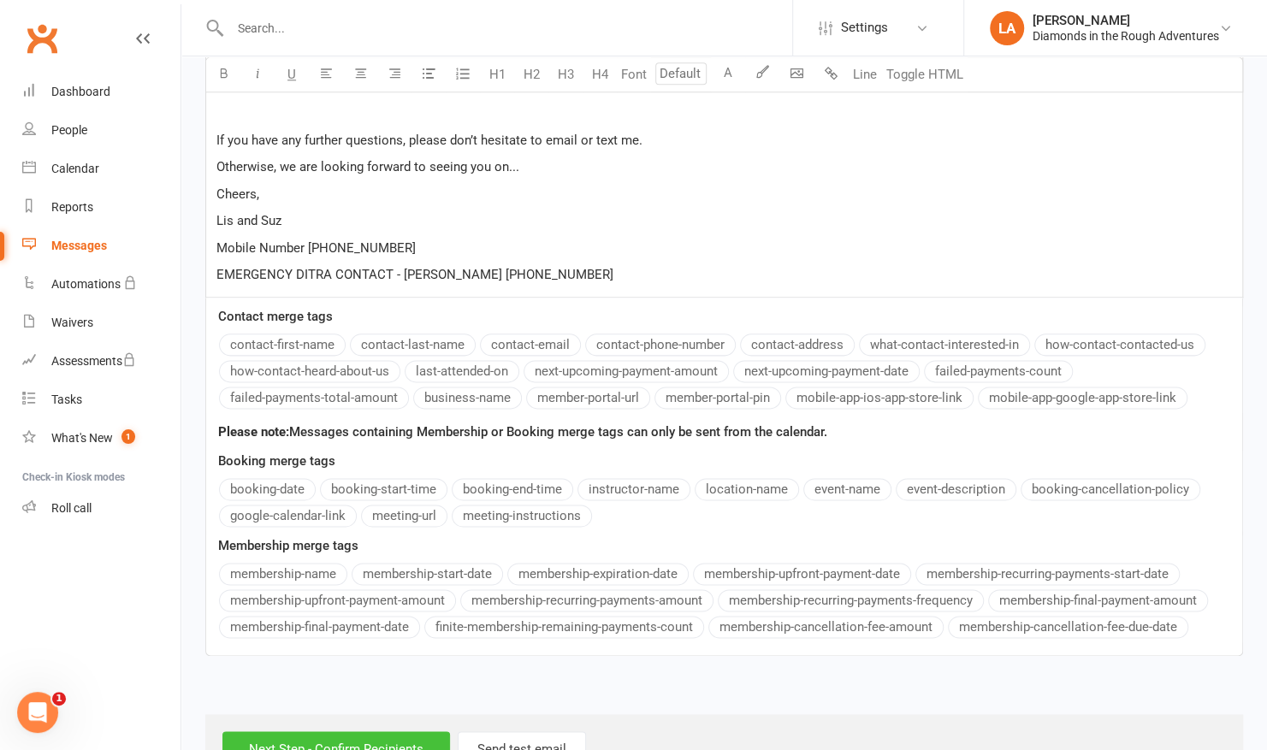
click at [347, 731] on input "Next Step - Confirm Recipients" at bounding box center [335, 749] width 227 height 36
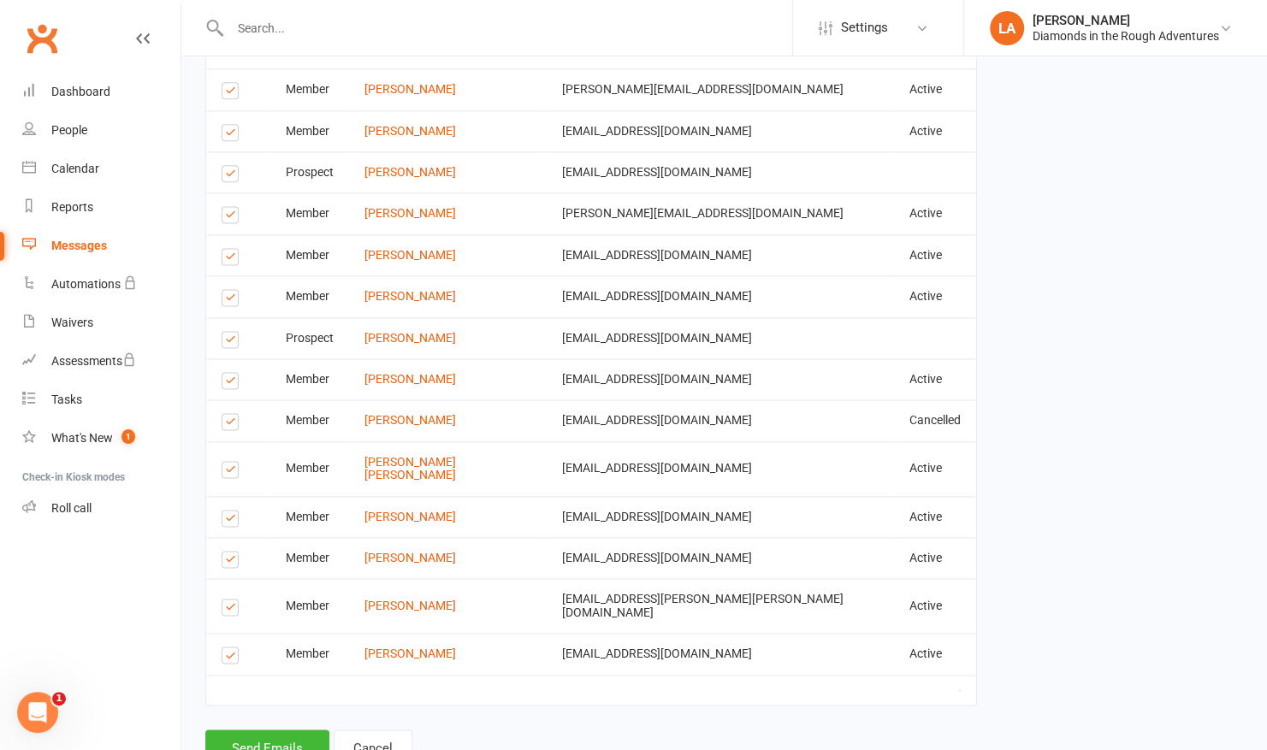
scroll to position [1250, 0]
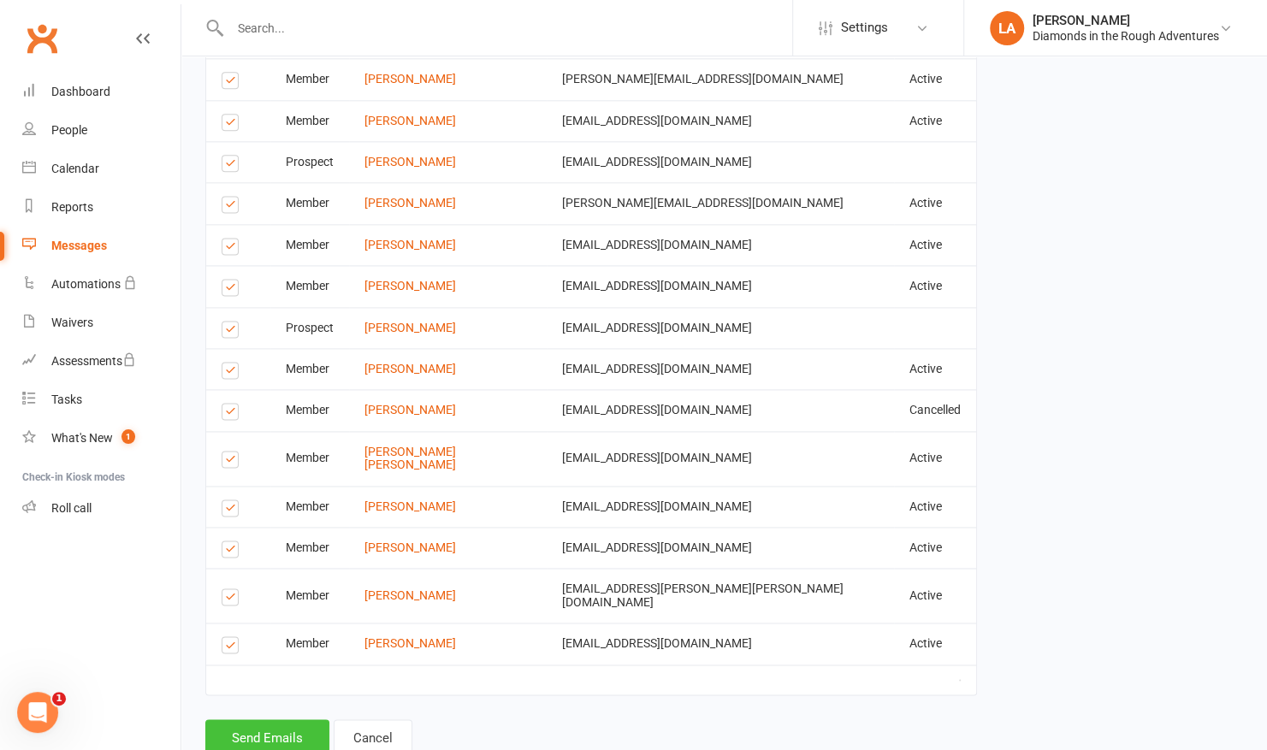
click at [260, 719] on button "Send Emails" at bounding box center [267, 737] width 124 height 36
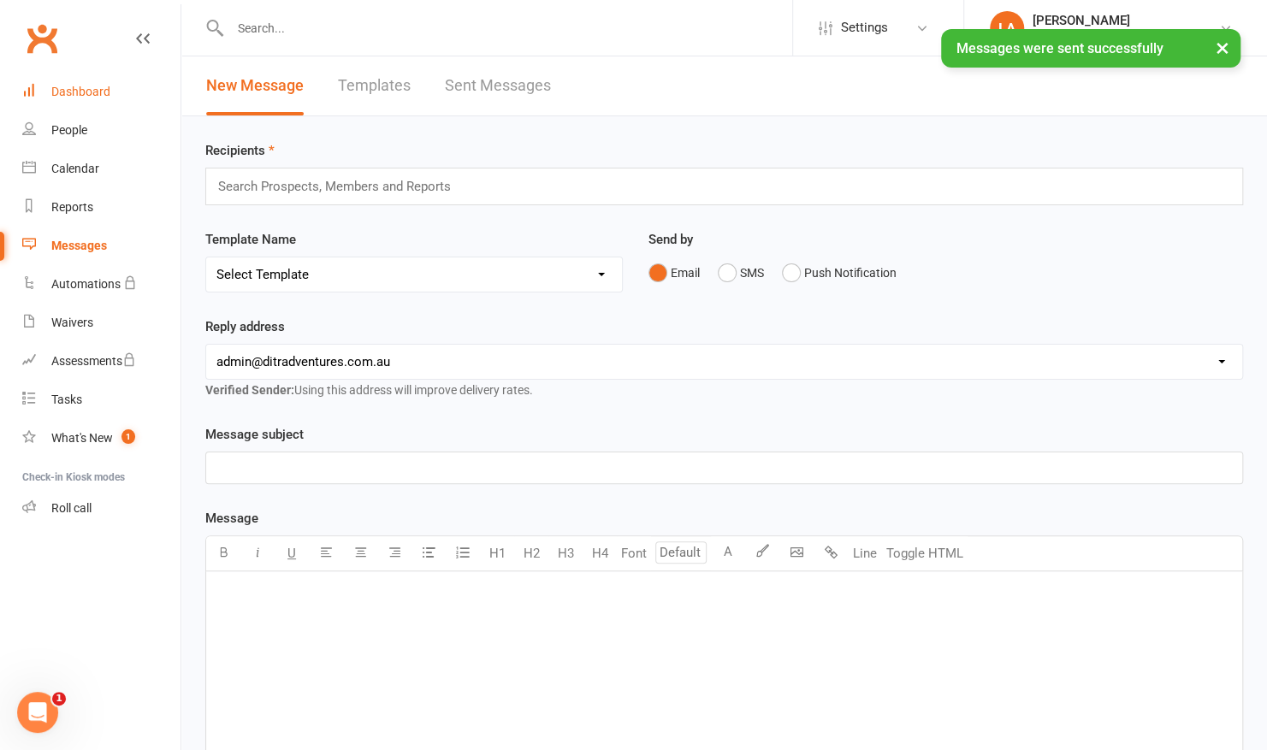
click at [92, 94] on div "Dashboard" at bounding box center [80, 92] width 59 height 14
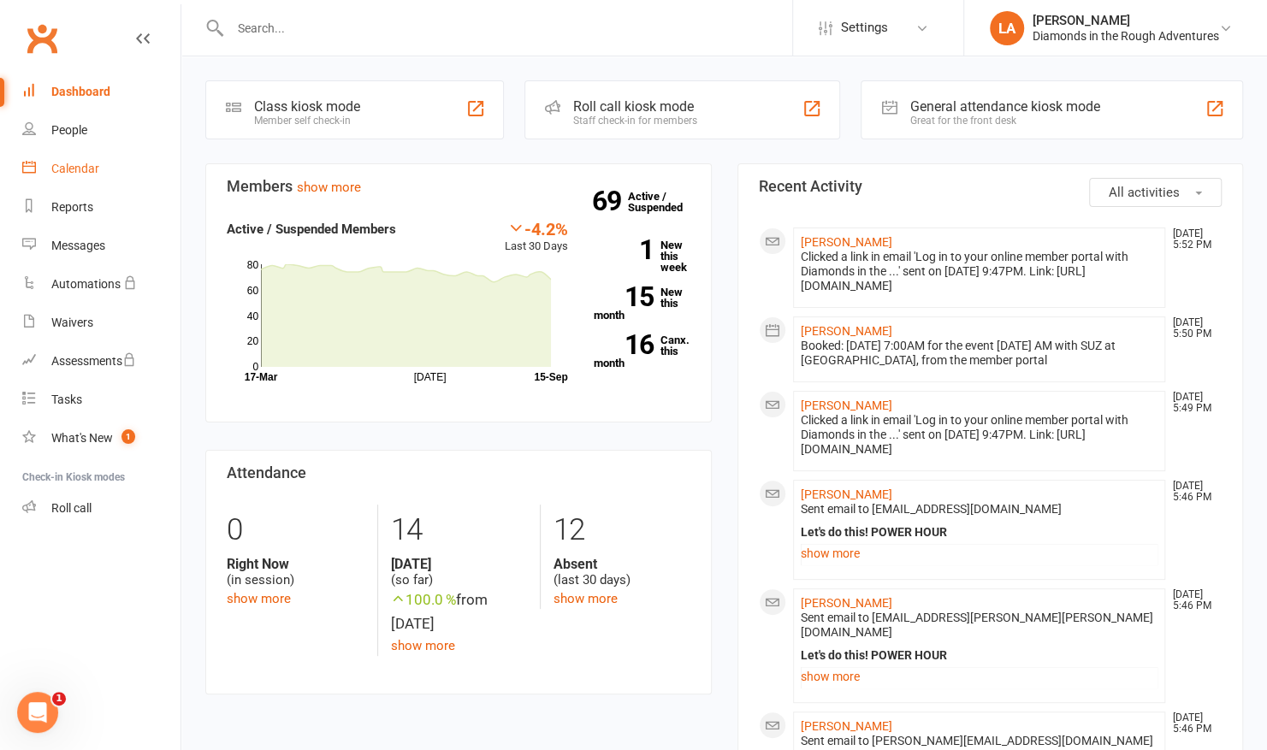
click at [87, 162] on div "Calendar" at bounding box center [75, 169] width 48 height 14
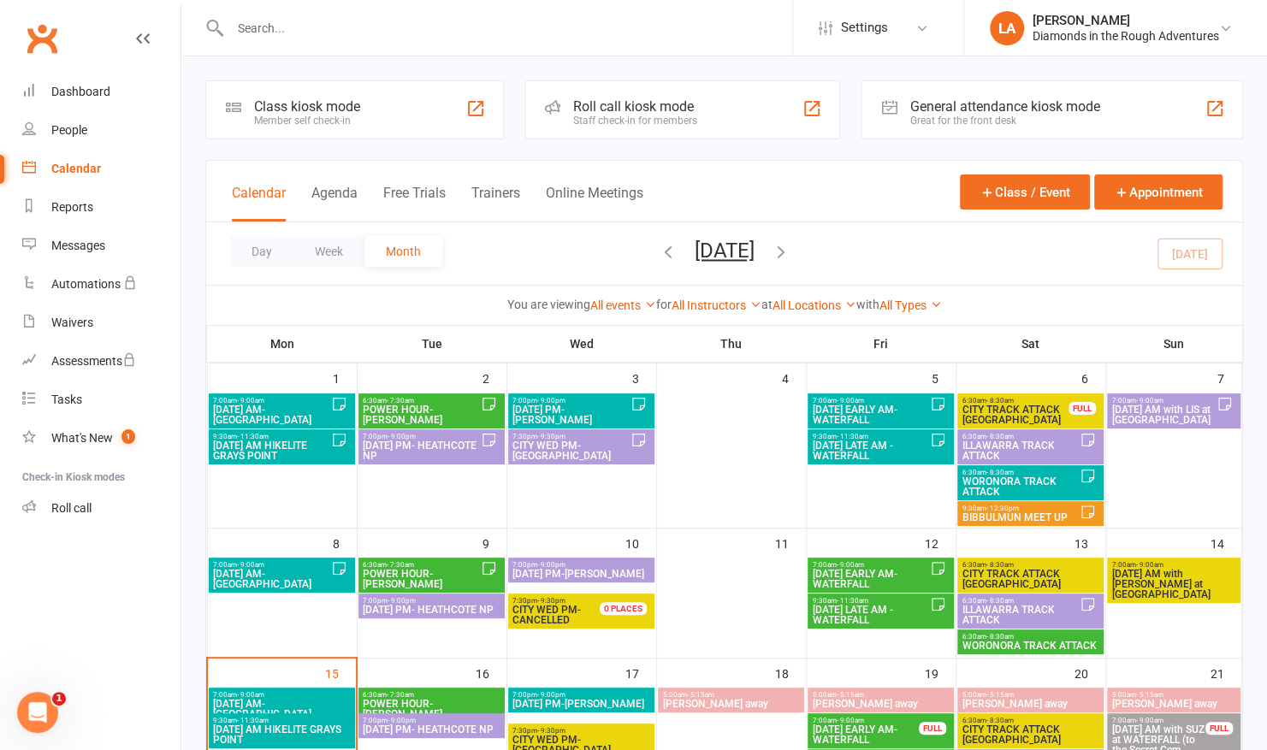
click at [448, 611] on span "[DATE] PM- HEATHCOTE NP" at bounding box center [431, 610] width 139 height 10
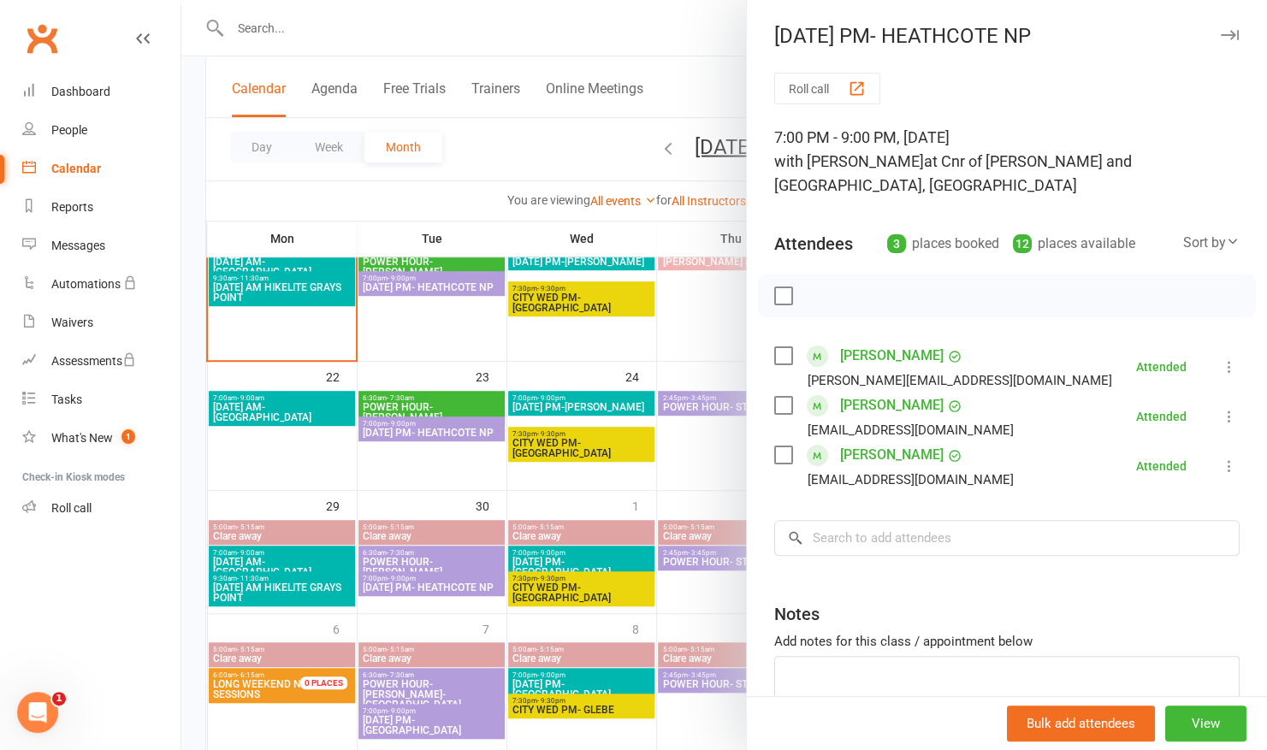
scroll to position [444, 0]
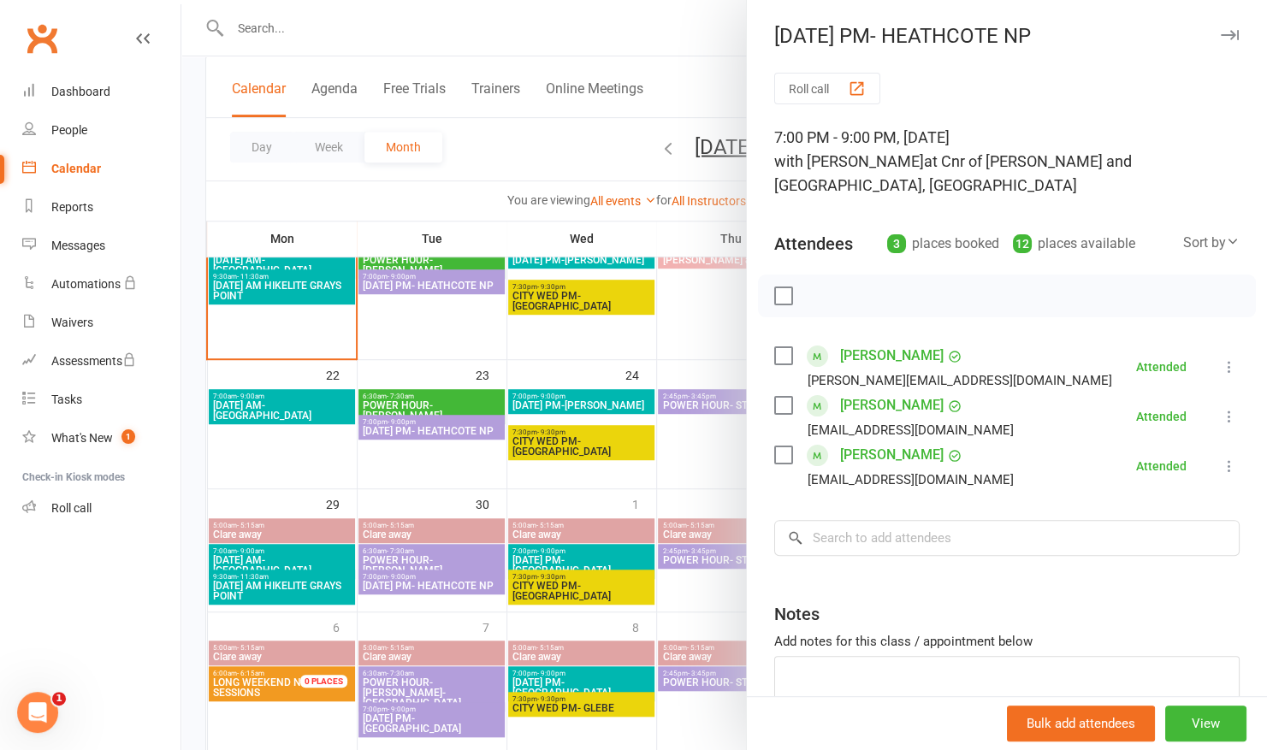
click at [469, 279] on div at bounding box center [723, 375] width 1085 height 750
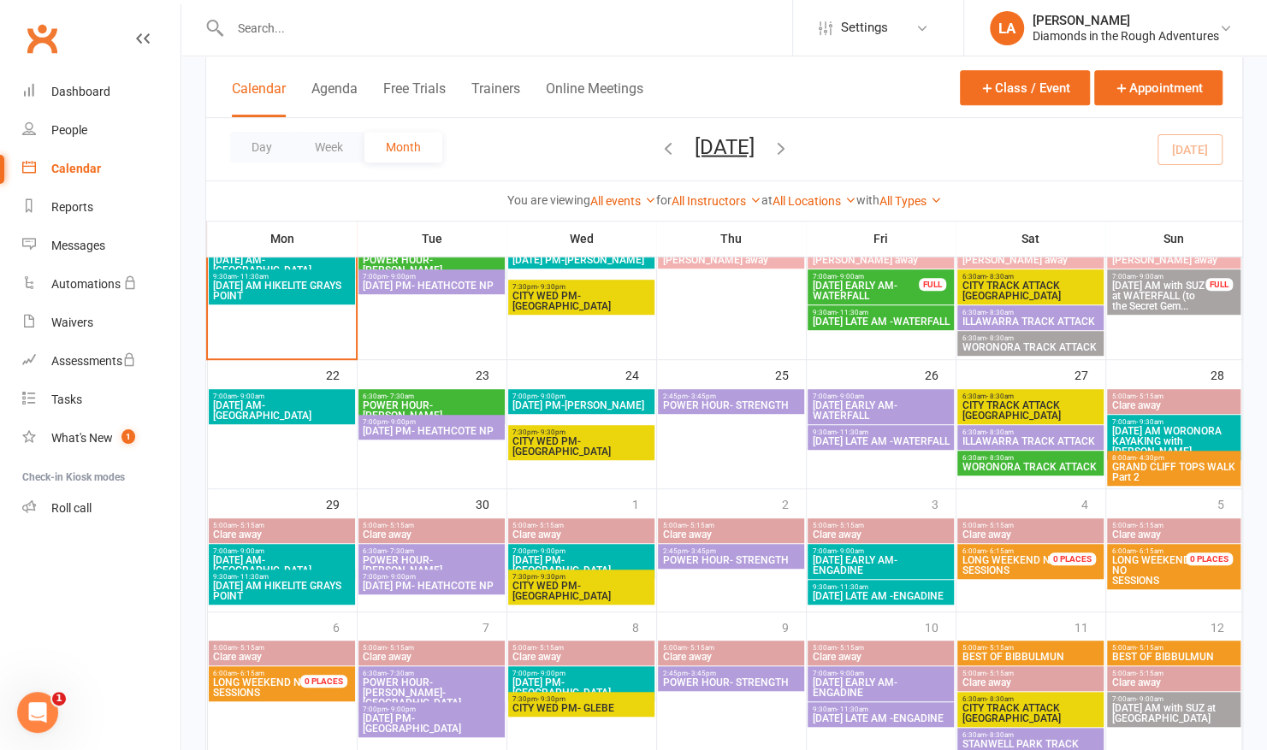
click at [469, 280] on span "[DATE] PM- HEATHCOTE NP" at bounding box center [431, 285] width 139 height 10
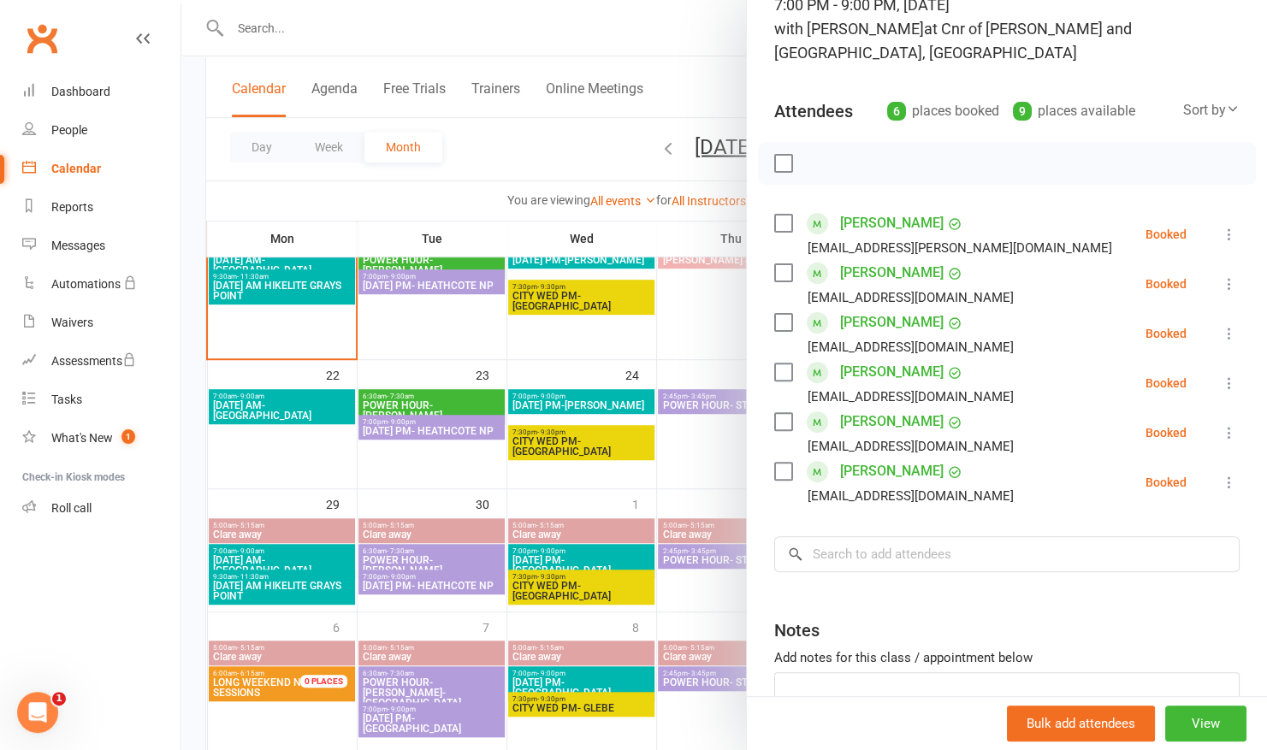
scroll to position [130, 0]
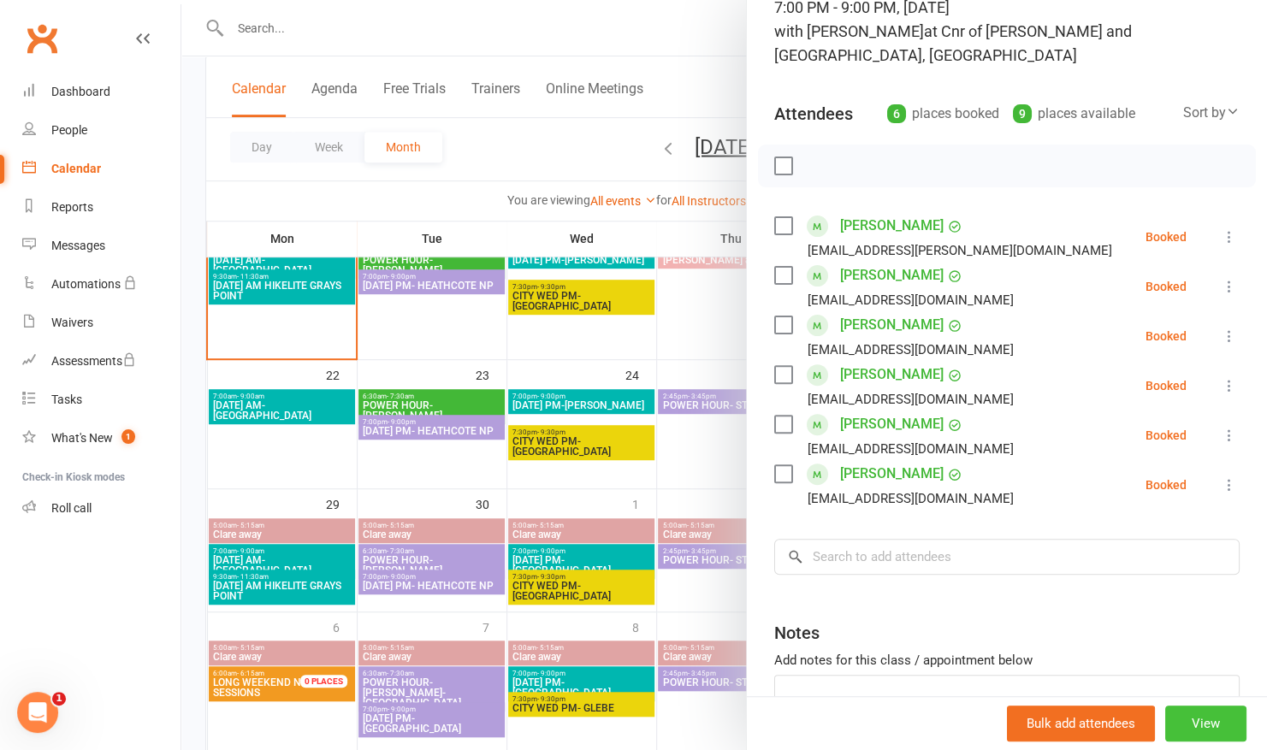
click at [1187, 735] on button "View" at bounding box center [1205, 724] width 81 height 36
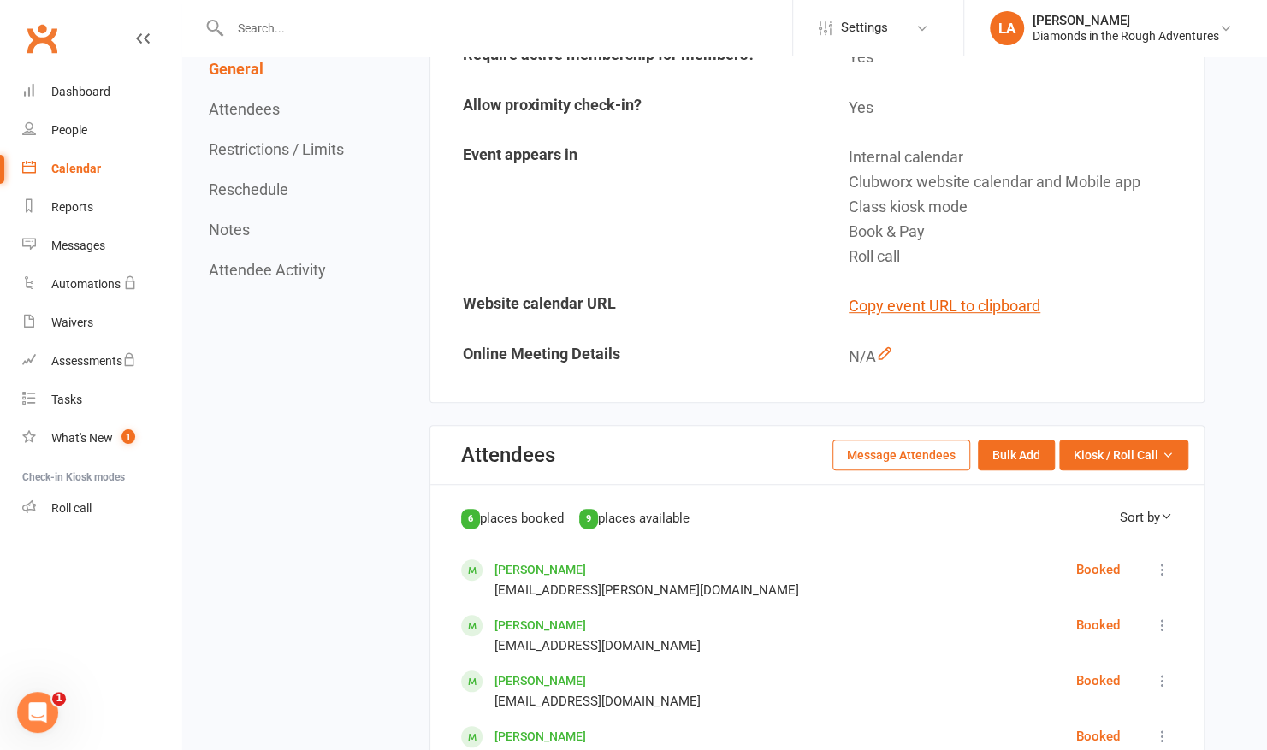
scroll to position [448, 0]
click at [906, 439] on button "Message Attendees" at bounding box center [901, 454] width 138 height 31
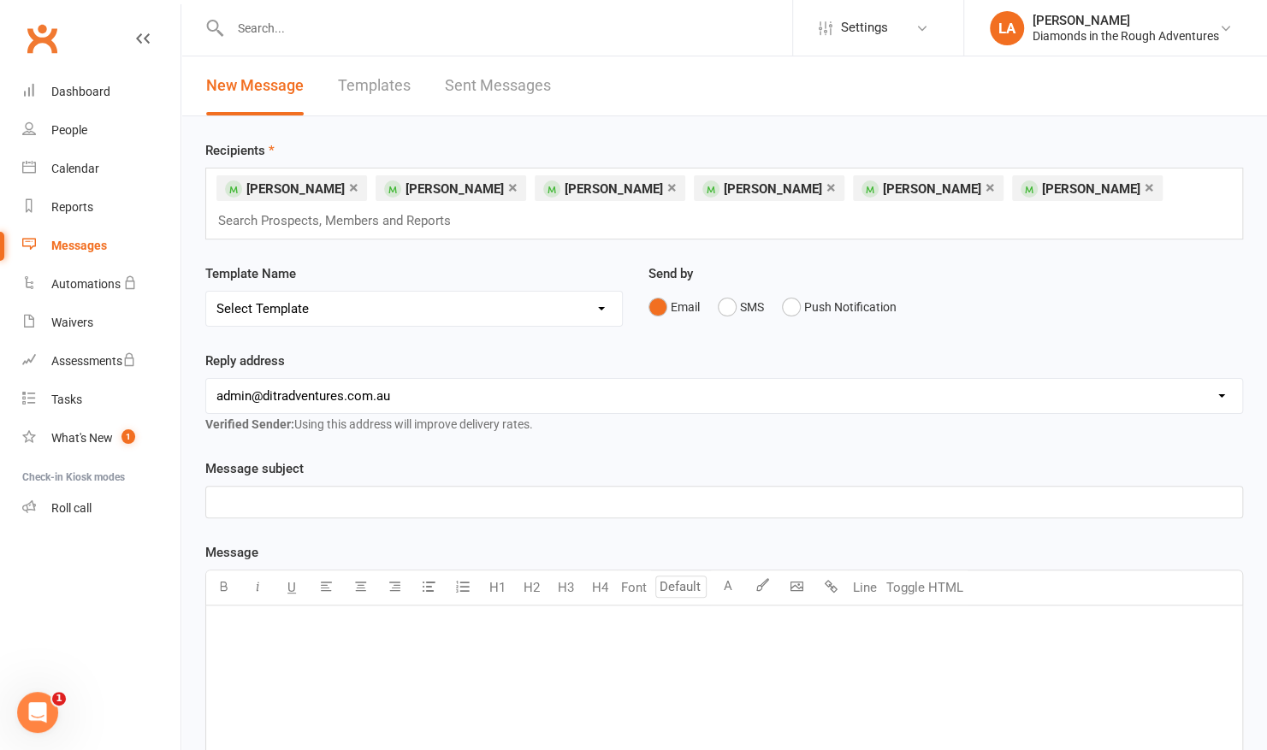
click at [607, 315] on select "Select Template [Email] Bring a Friend Member Email [Email] DIAMOND VIRTUAL TRA…" at bounding box center [414, 309] width 416 height 34
select select "80"
click at [206, 292] on select "Select Template [Email] Bring a Friend Member Email [Email] DIAMOND VIRTUAL TRA…" at bounding box center [414, 309] width 416 height 34
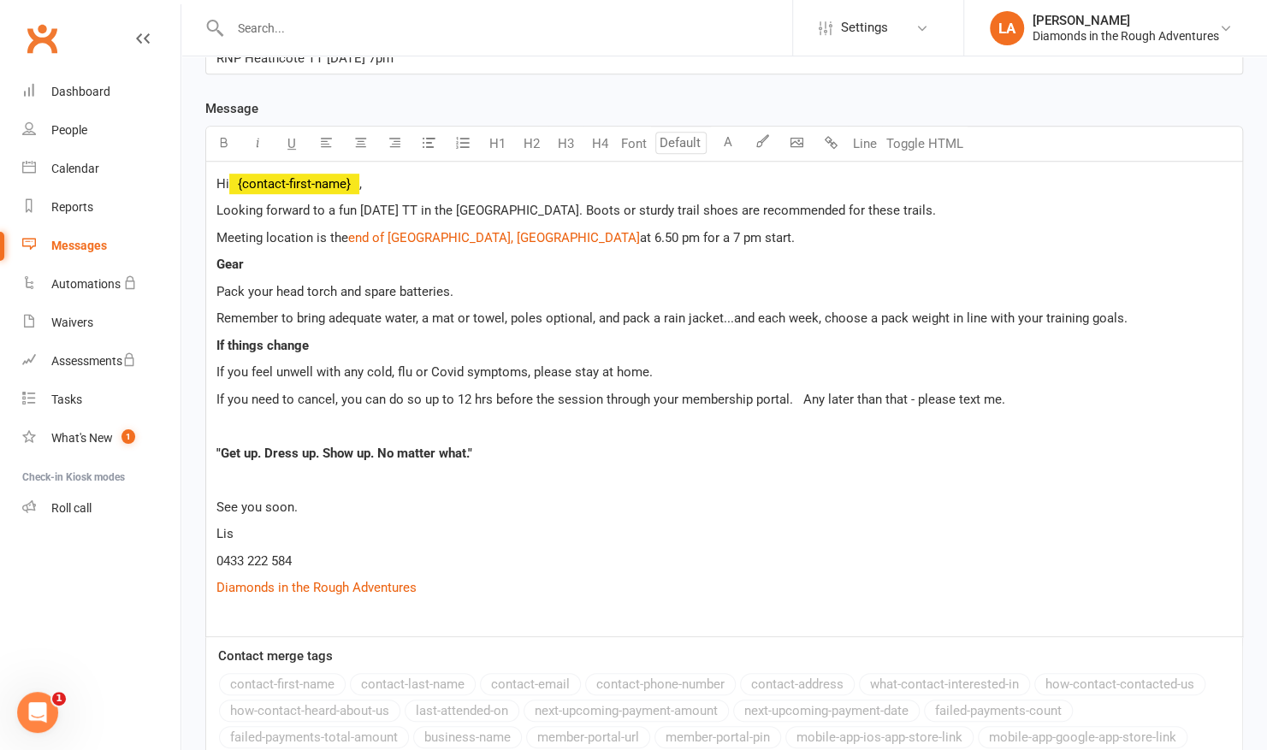
scroll to position [445, 0]
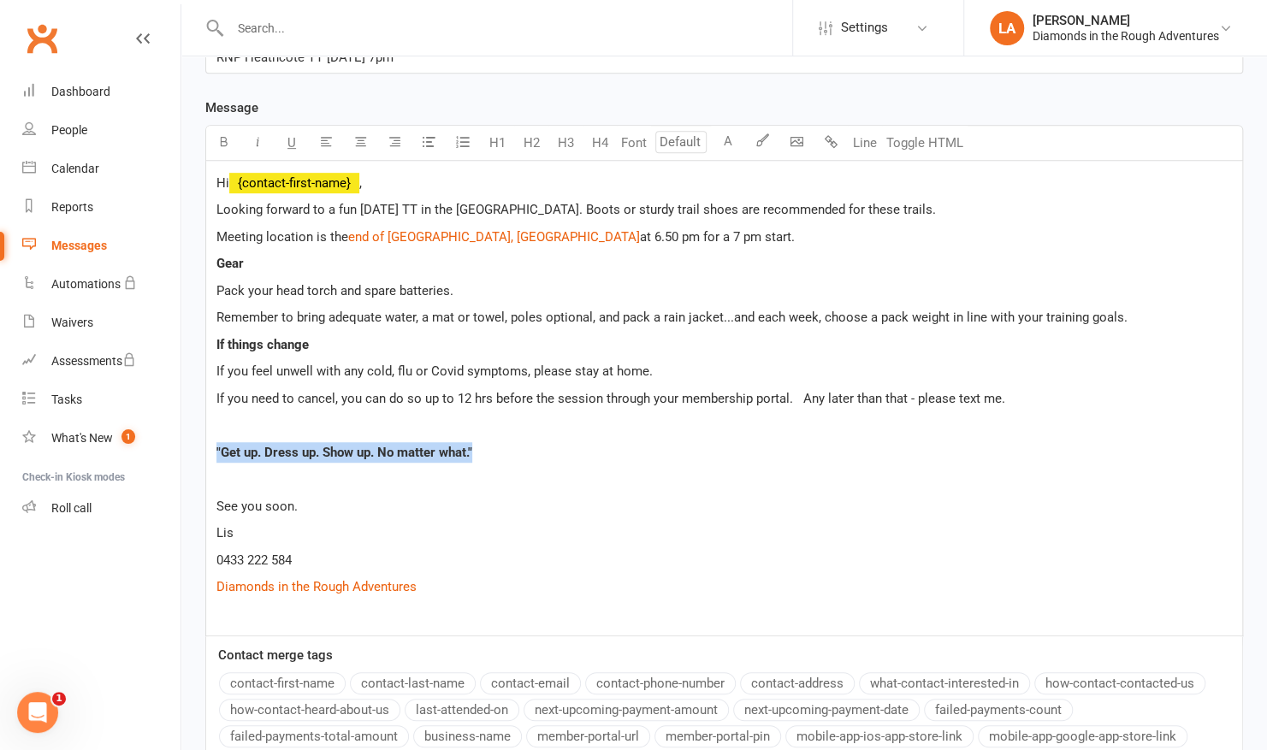
drag, startPoint x: 506, startPoint y: 440, endPoint x: 219, endPoint y: 431, distance: 287.5
click at [219, 431] on div "Hi ﻿ {contact-first-name} , Looking forward to a fun [DATE] TT in the [GEOGRAPH…" at bounding box center [724, 398] width 1036 height 475
paste div
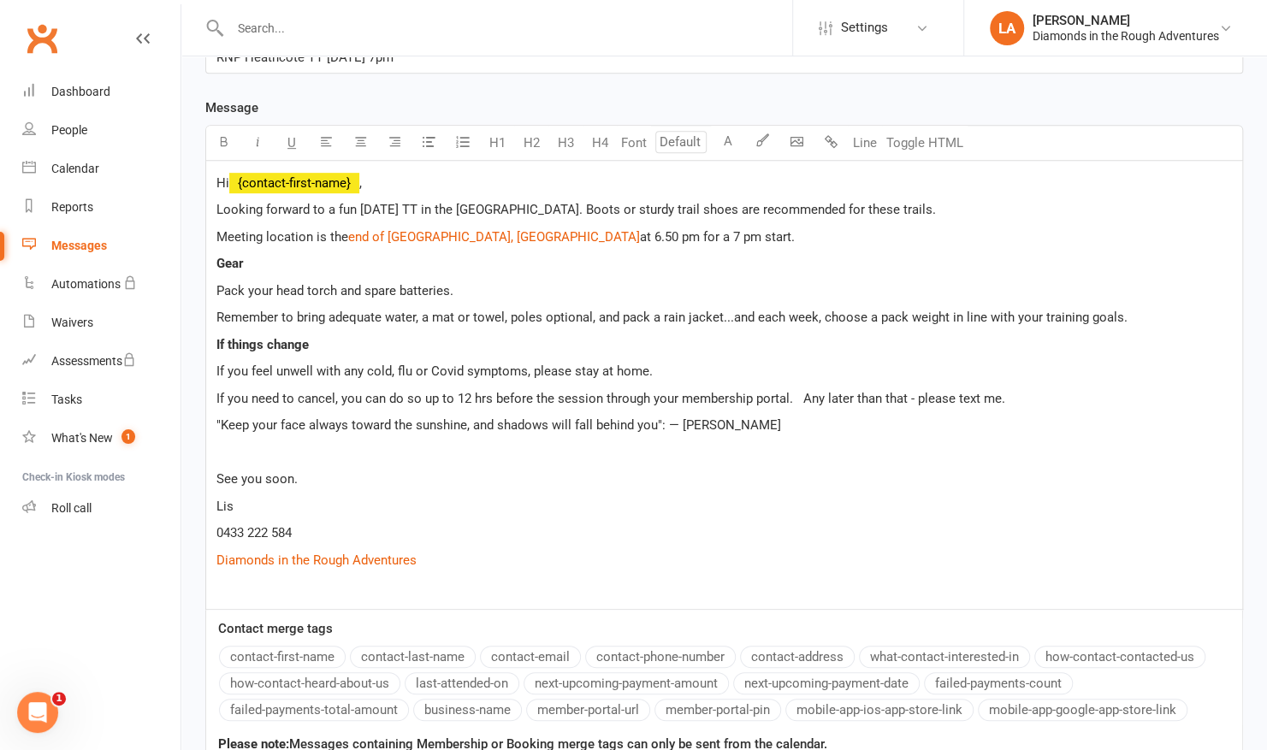
click at [1019, 393] on p "If you need to cancel, you can do so up to 12 hrs before the session through yo…" at bounding box center [723, 398] width 1015 height 21
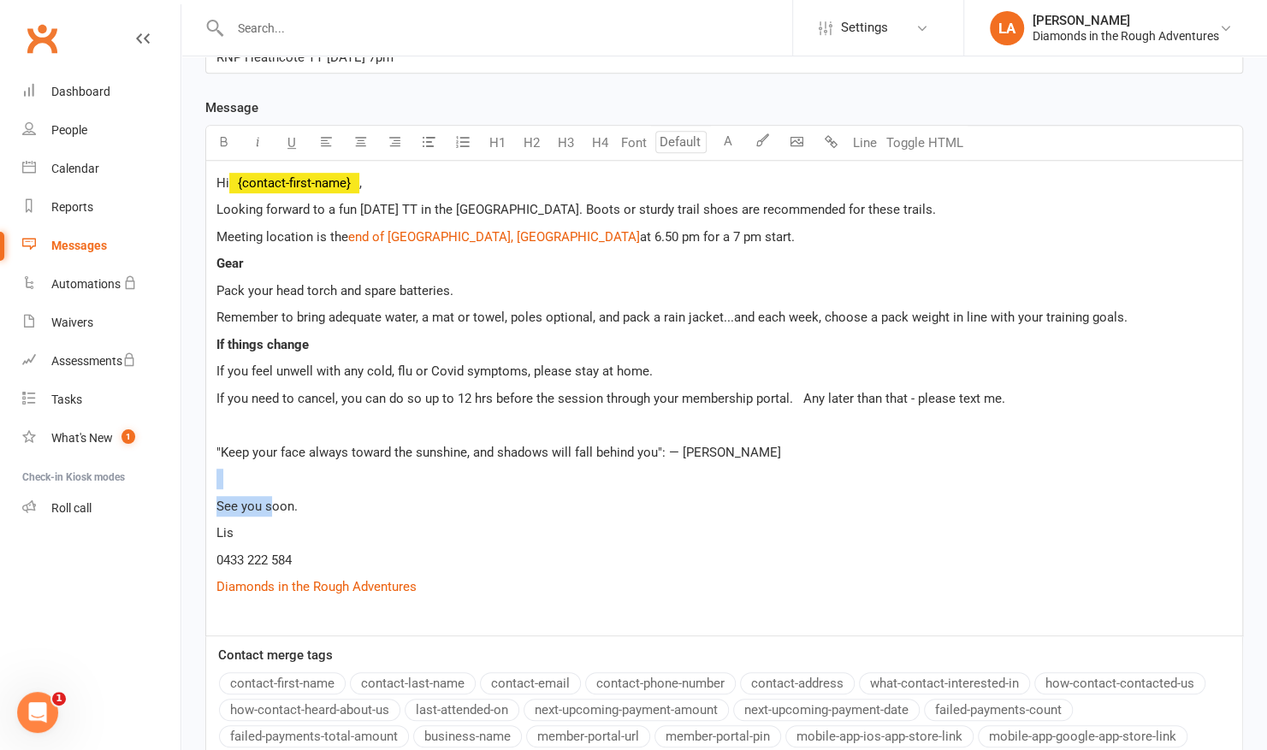
drag, startPoint x: 765, startPoint y: 452, endPoint x: 260, endPoint y: 472, distance: 504.9
click at [260, 472] on div "Hi ﻿ {contact-first-name} , Looking forward to a fun [DATE] TT in the [GEOGRAPH…" at bounding box center [724, 398] width 1036 height 475
click at [260, 472] on p at bounding box center [723, 479] width 1015 height 21
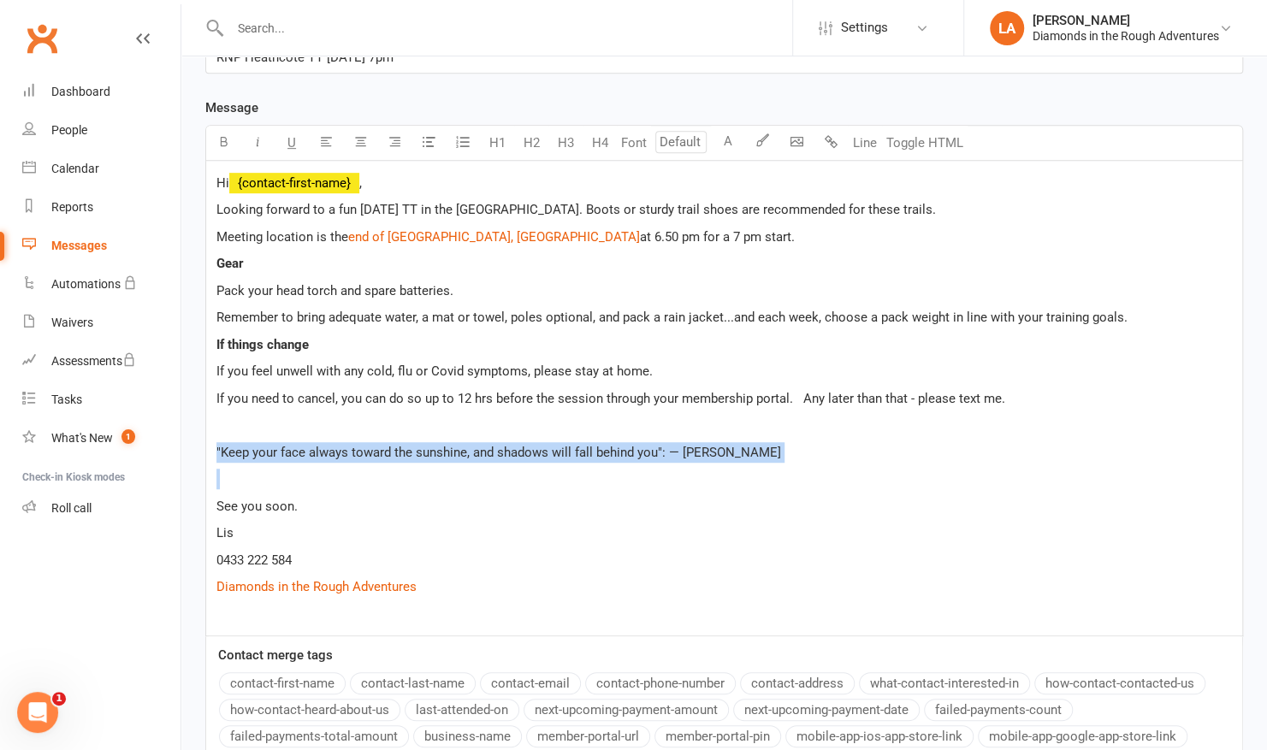
drag, startPoint x: 217, startPoint y: 445, endPoint x: 975, endPoint y: 464, distance: 757.9
click at [975, 464] on div "Hi ﻿ {contact-first-name} , Looking forward to a fun [DATE] TT in the [GEOGRAPH…" at bounding box center [724, 398] width 1036 height 475
click at [226, 135] on icon "button" at bounding box center [223, 141] width 13 height 13
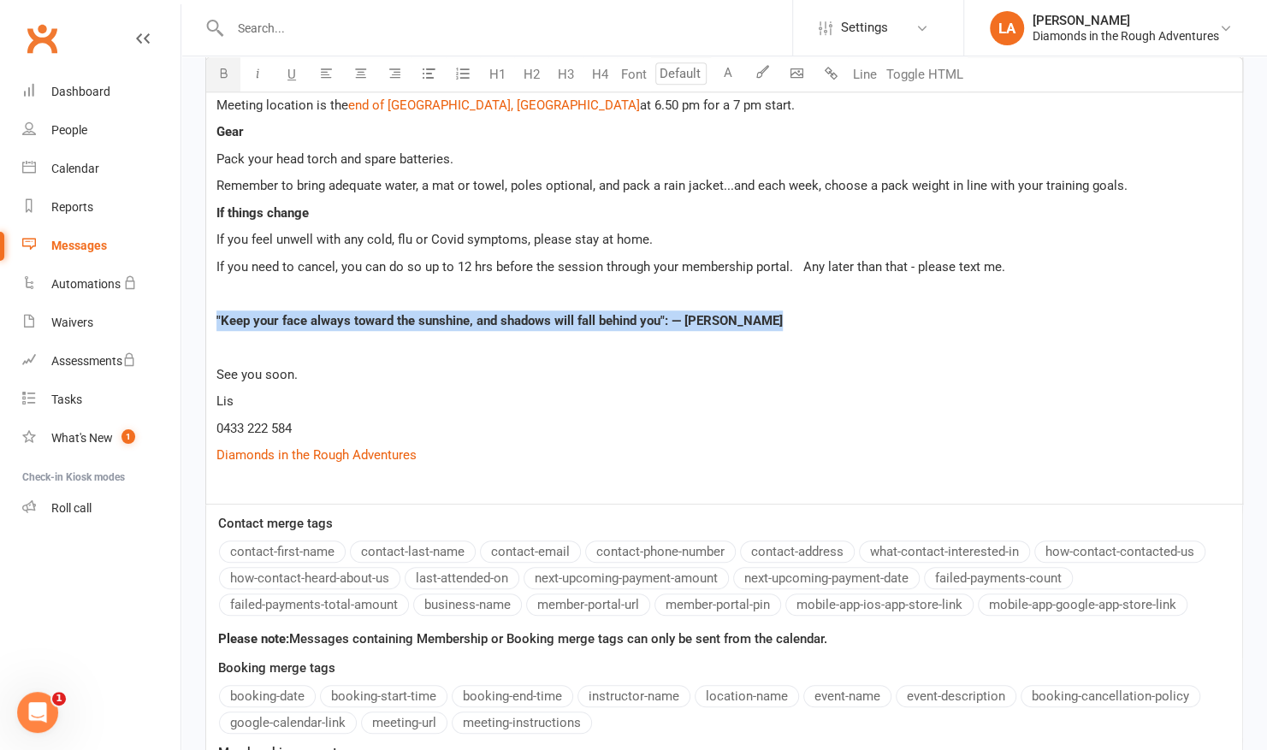
scroll to position [577, 0]
copy span ""Keep your face always toward the sunshine, and shadows will fall behind you": …"
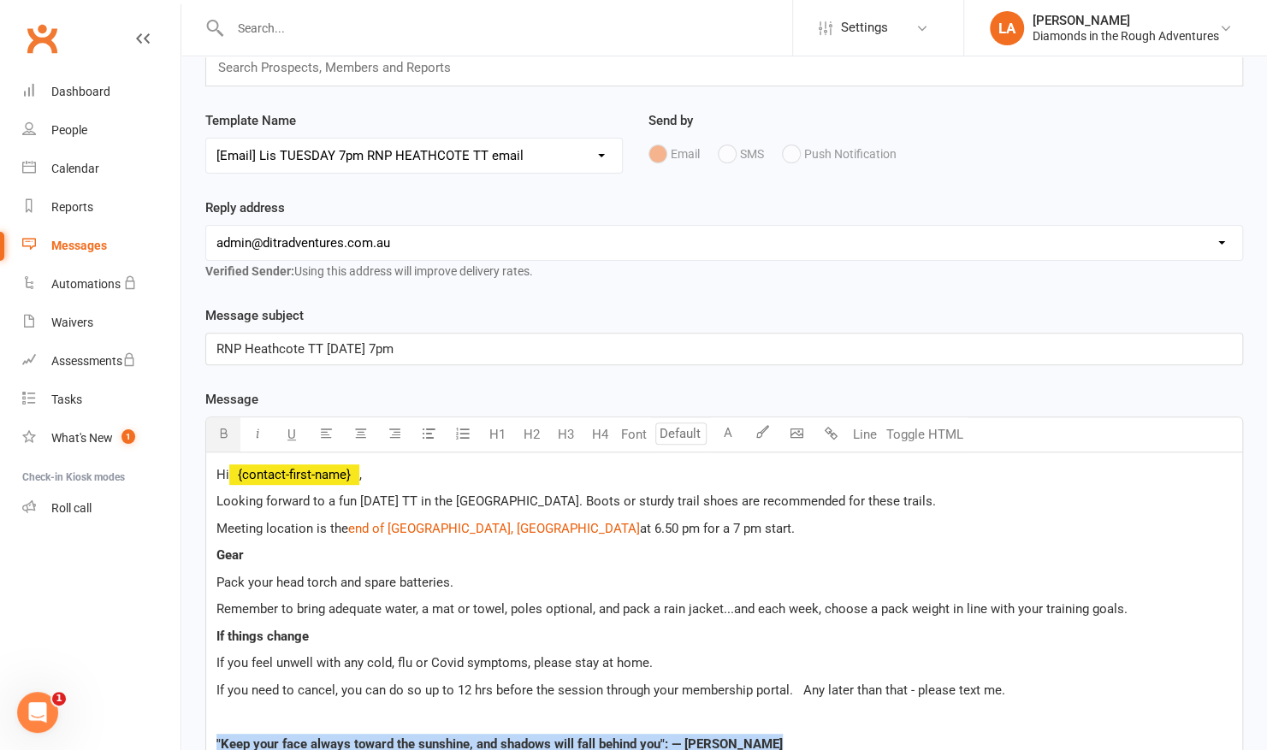
scroll to position [0, 0]
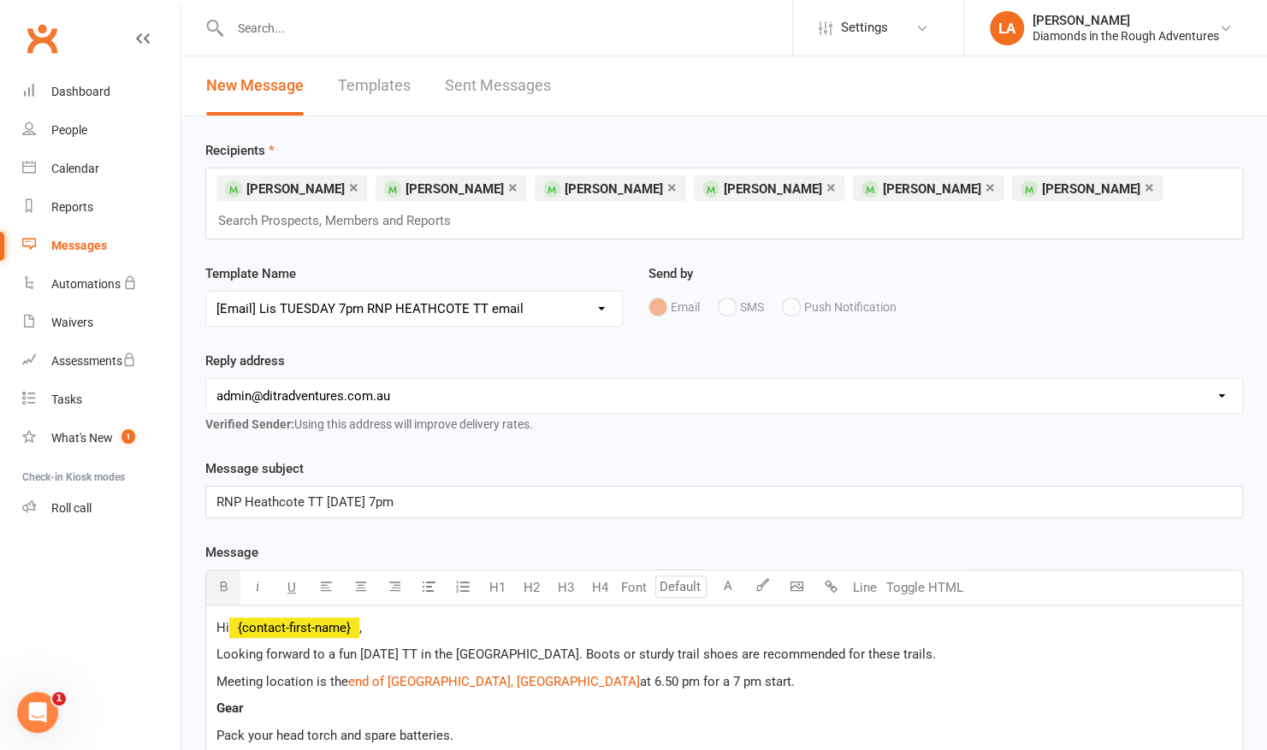
select select
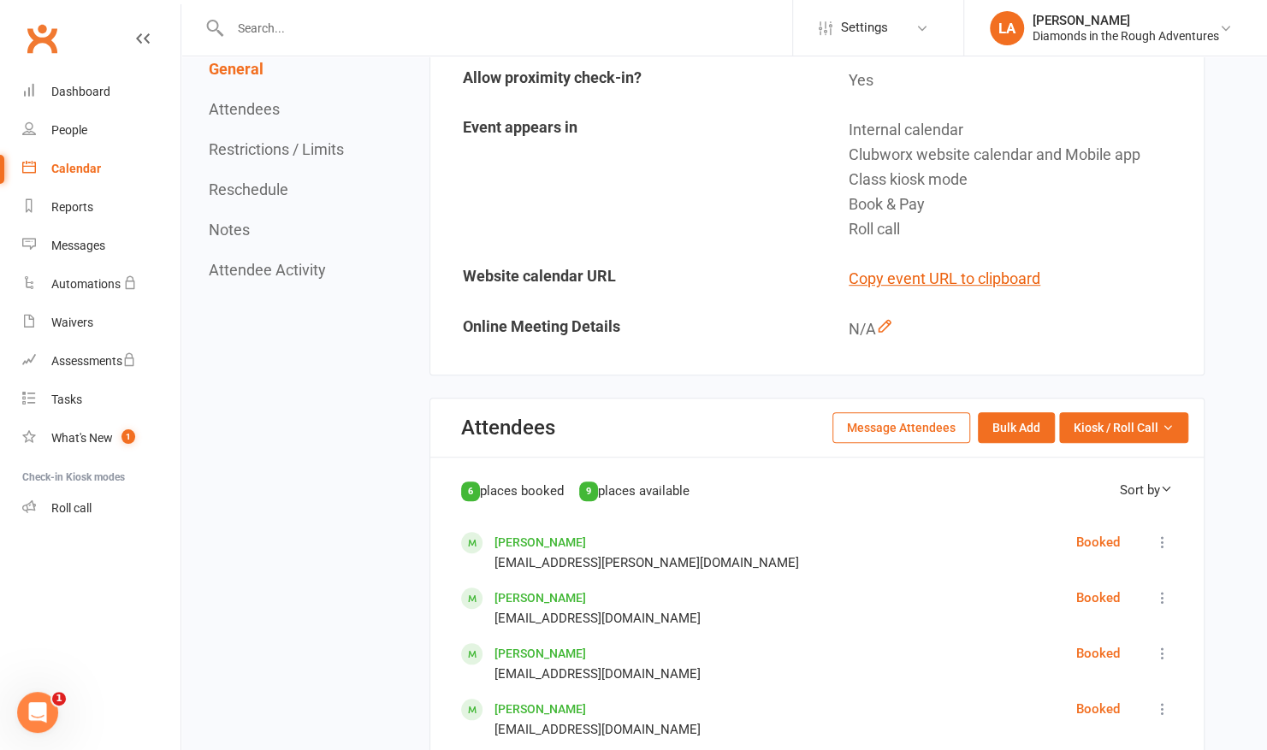
scroll to position [477, 0]
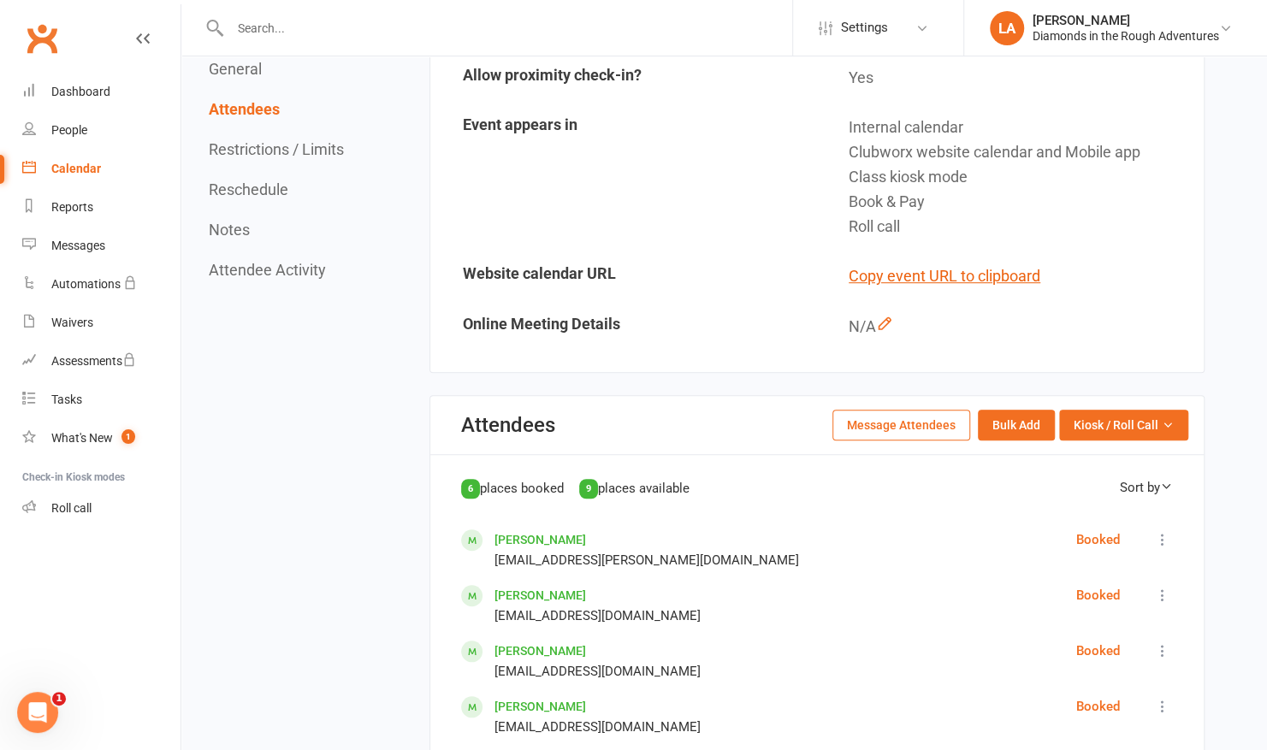
click at [946, 410] on button "Message Attendees" at bounding box center [901, 425] width 138 height 31
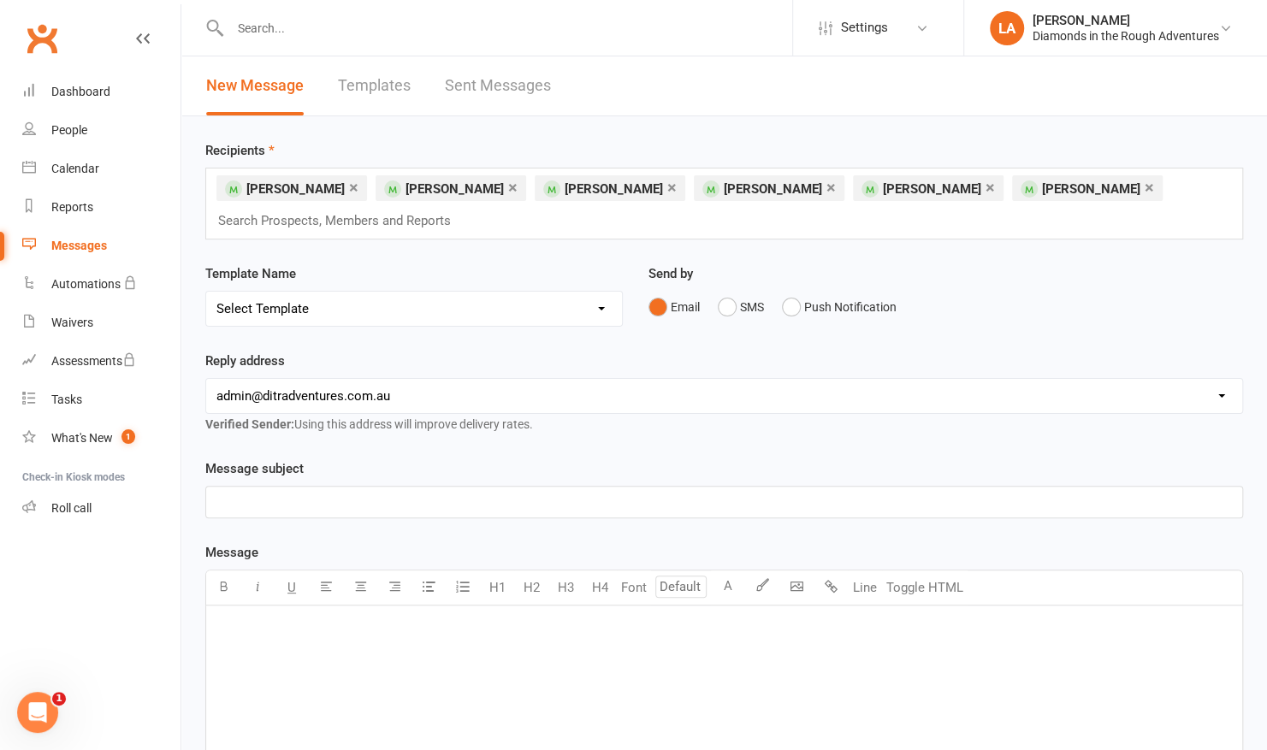
click at [605, 299] on select "Select Template [Email] Bring a Friend Member Email [Email] DIAMOND VIRTUAL TRA…" at bounding box center [414, 309] width 416 height 34
select select "87"
click at [206, 292] on select "Select Template [Email] Bring a Friend Member Email [Email] DIAMOND VIRTUAL TRA…" at bounding box center [414, 309] width 416 height 34
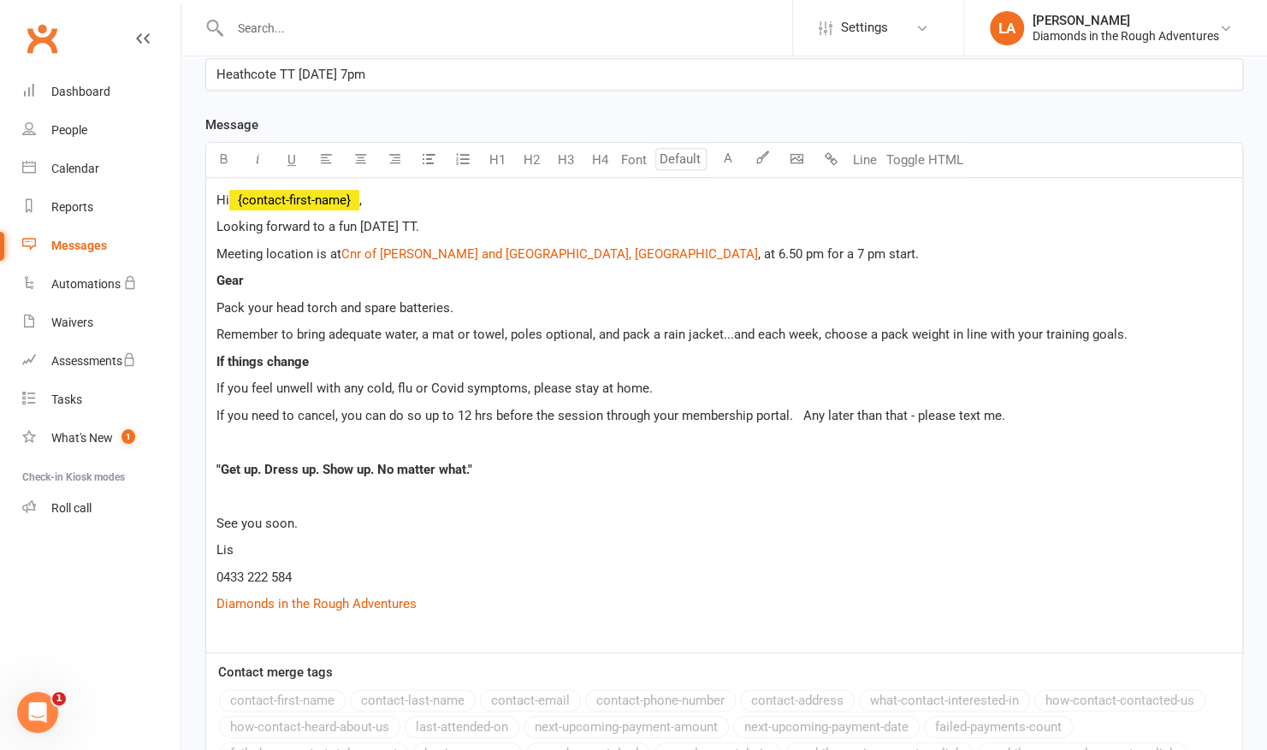
scroll to position [432, 0]
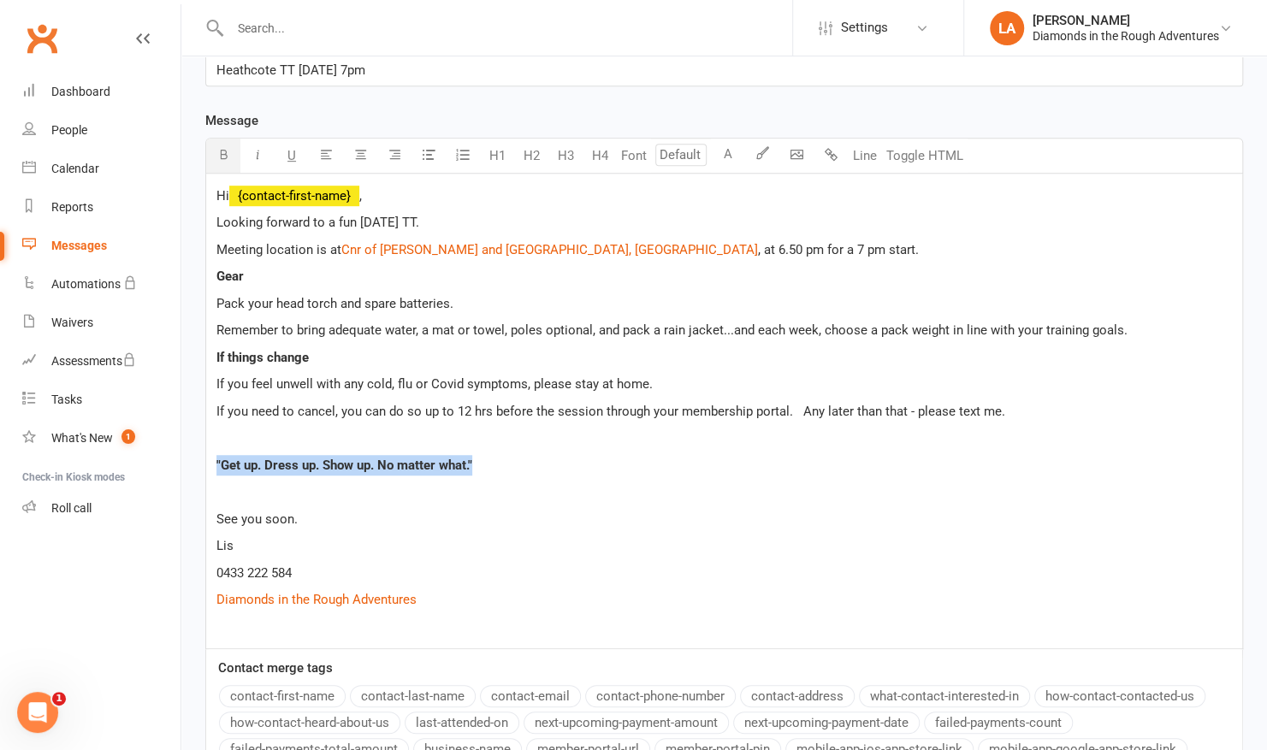
drag, startPoint x: 494, startPoint y: 464, endPoint x: 209, endPoint y: 453, distance: 285.8
click at [209, 453] on div "Hi ﻿ {contact-first-name} , Looking forward to a fun [DATE] TT. Meeting locatio…" at bounding box center [724, 411] width 1036 height 475
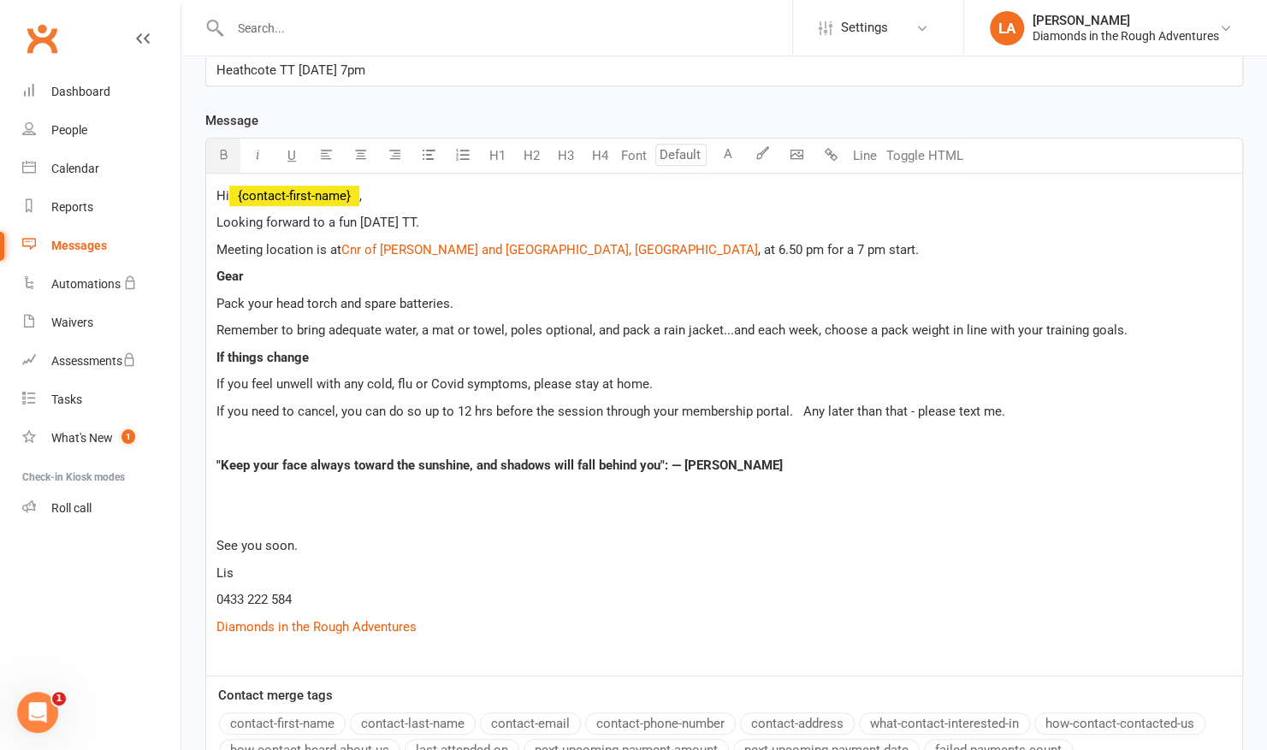
scroll to position [860, 0]
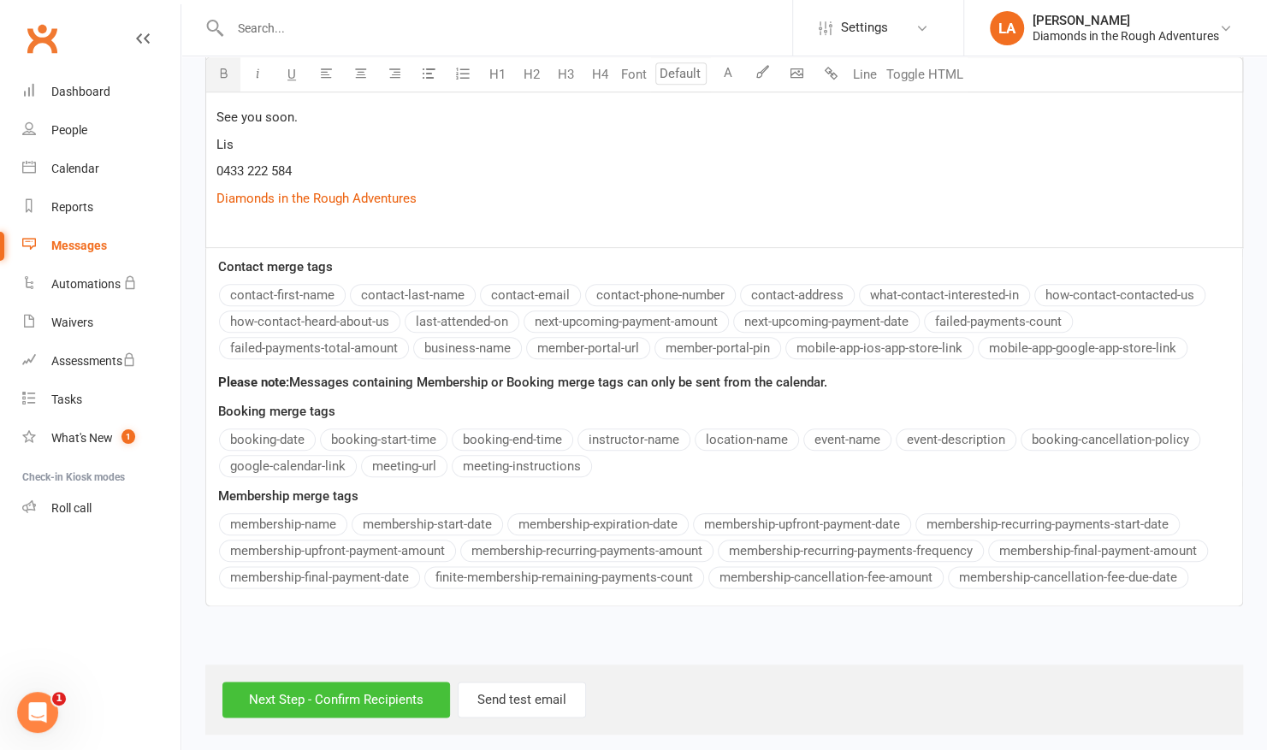
click at [361, 697] on input "Next Step - Confirm Recipients" at bounding box center [335, 700] width 227 height 36
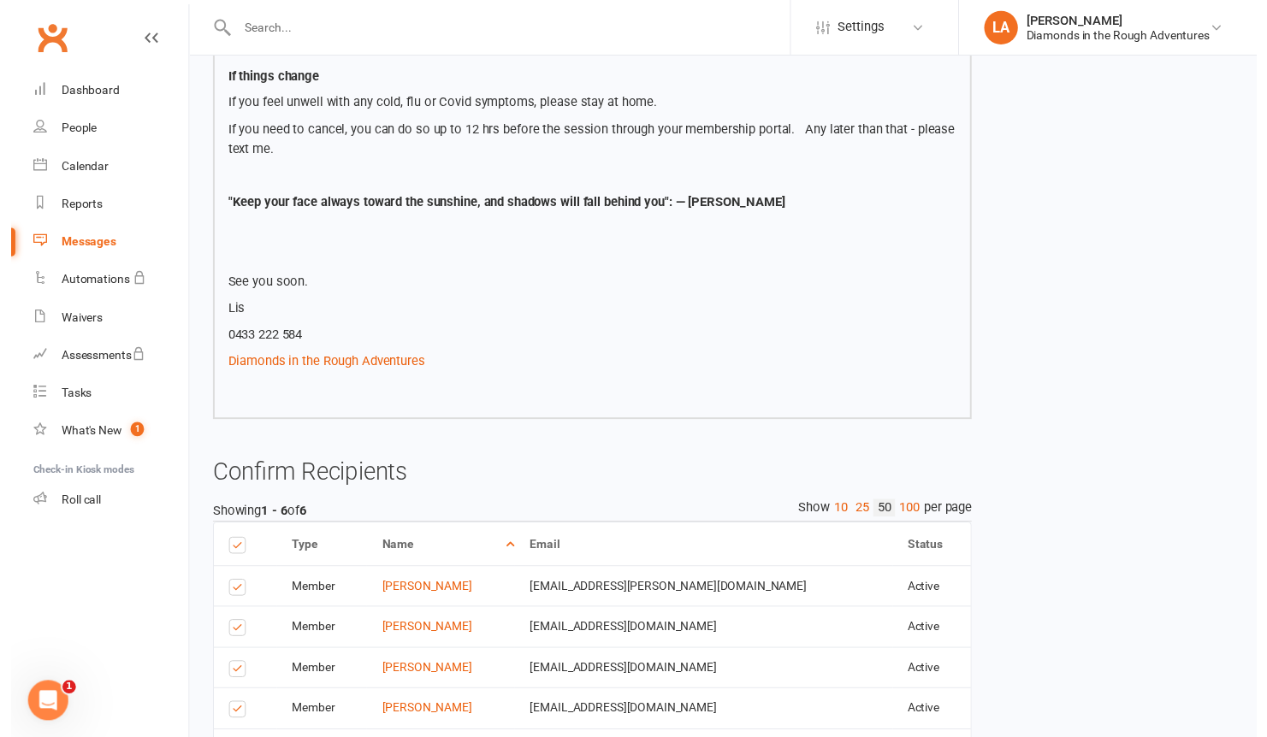
scroll to position [650, 0]
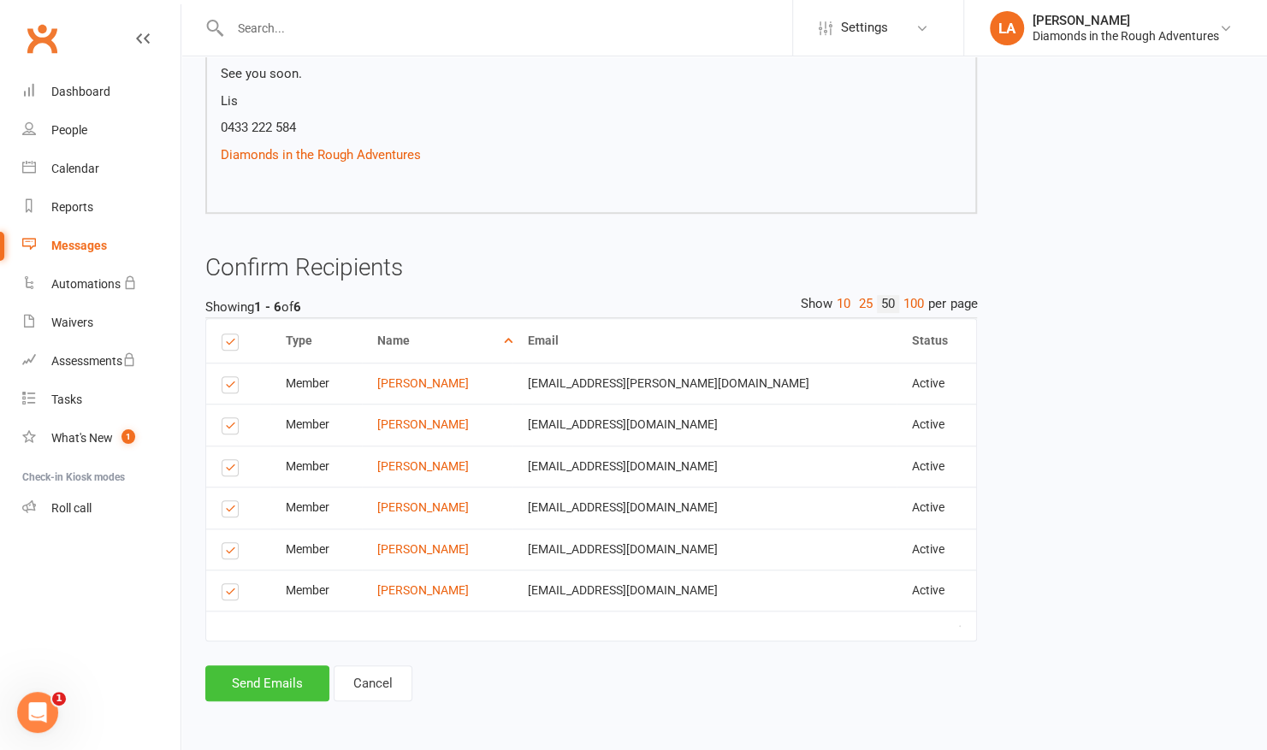
click at [280, 689] on button "Send Emails" at bounding box center [267, 683] width 124 height 36
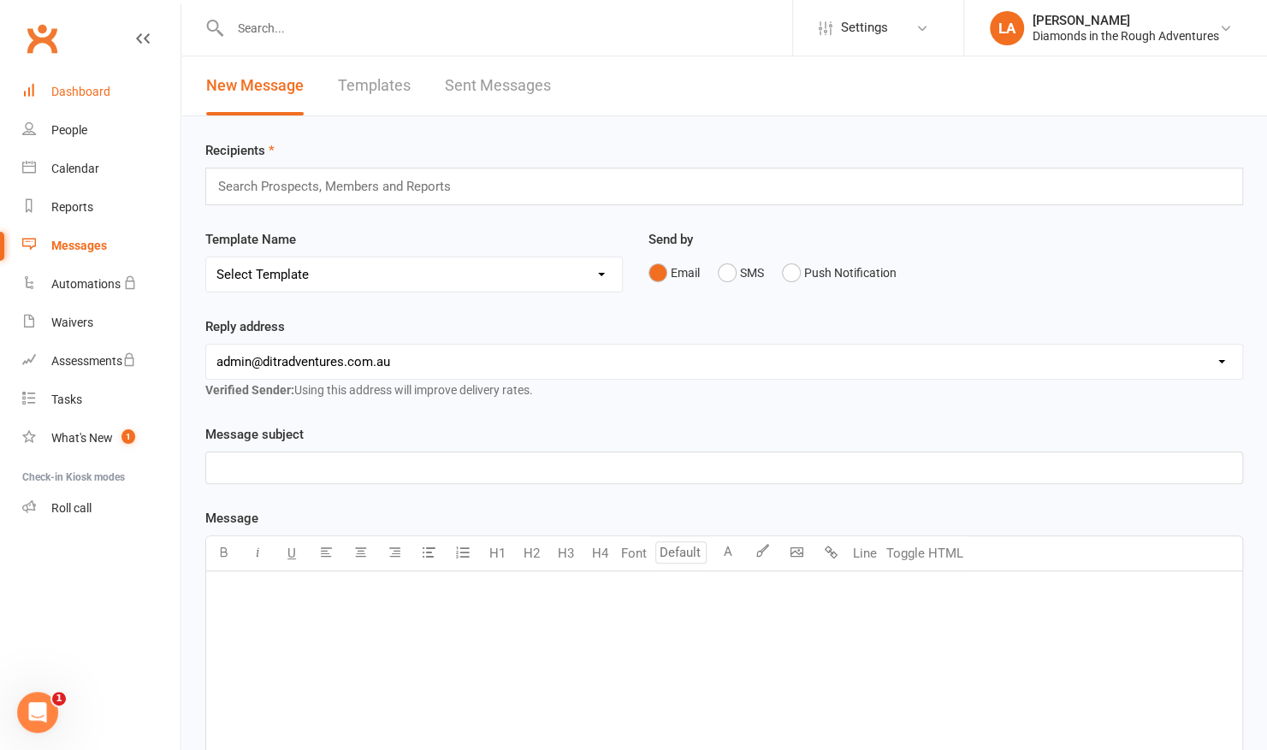
click at [86, 92] on div "Dashboard" at bounding box center [80, 92] width 59 height 14
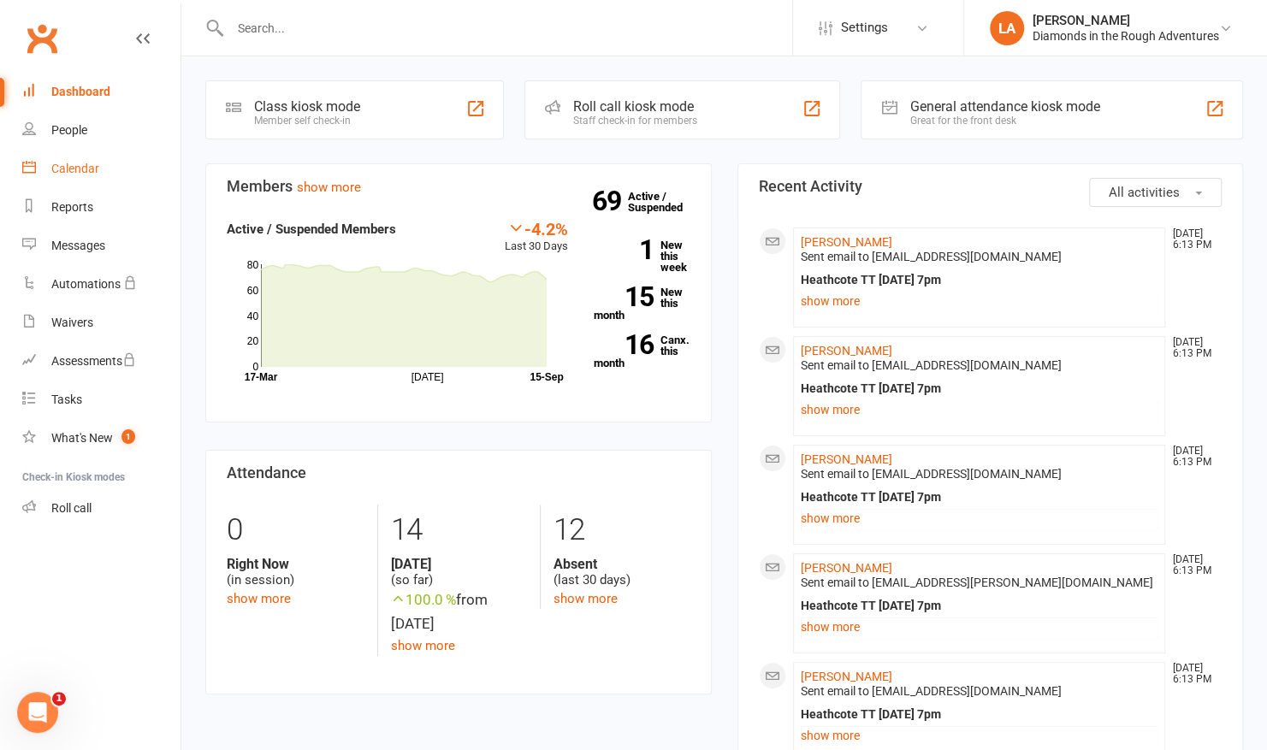
click at [75, 166] on div "Calendar" at bounding box center [75, 169] width 48 height 14
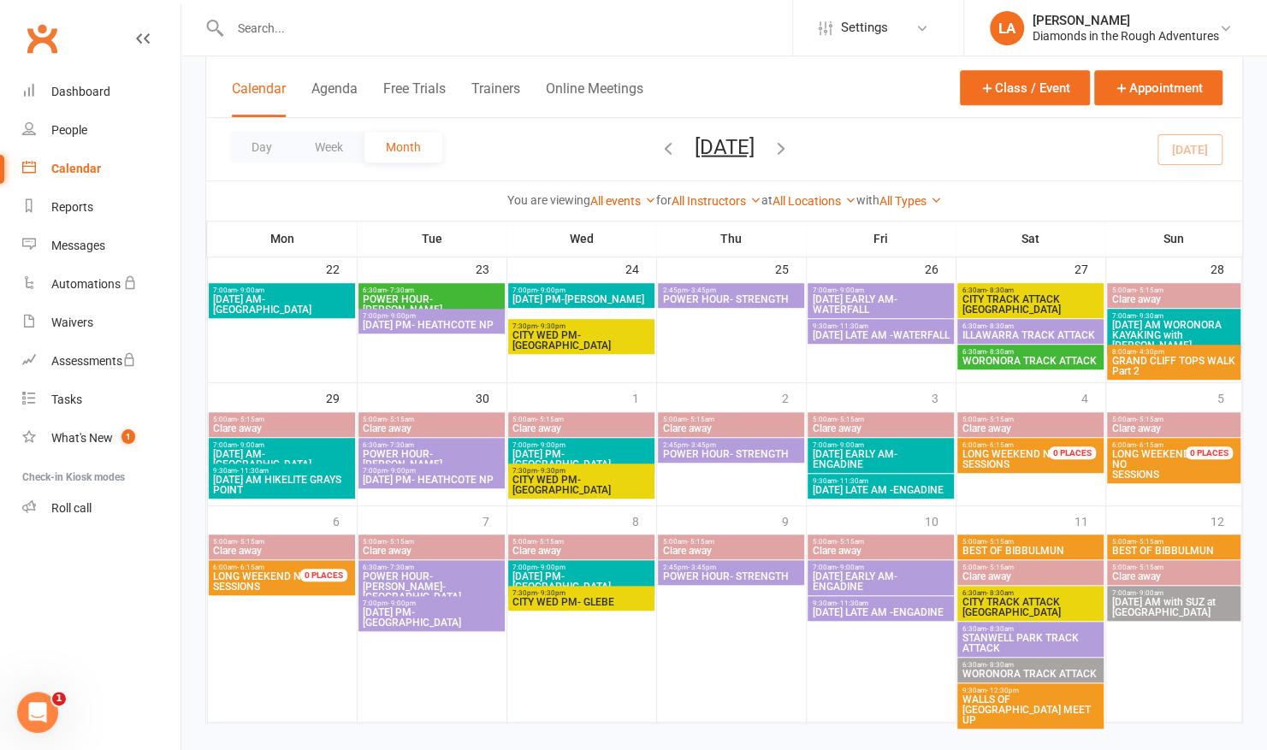
scroll to position [570, 0]
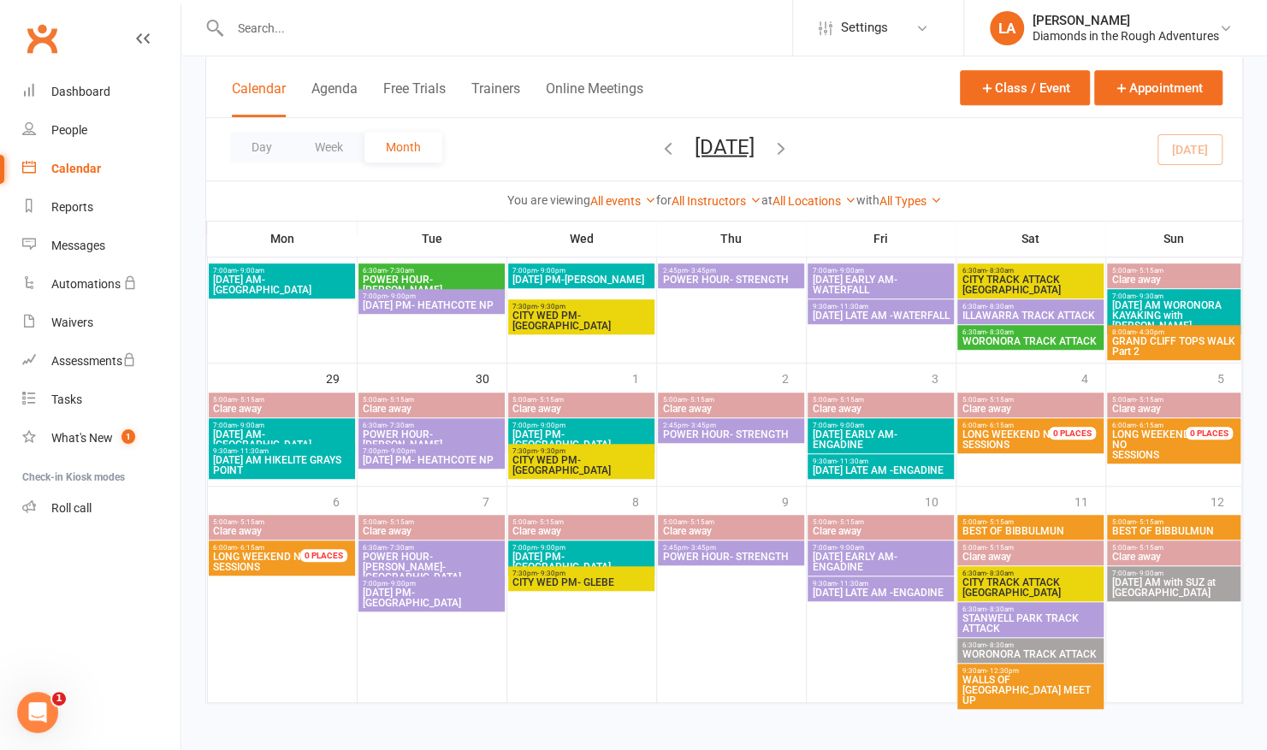
click at [790, 139] on icon "button" at bounding box center [780, 147] width 19 height 19
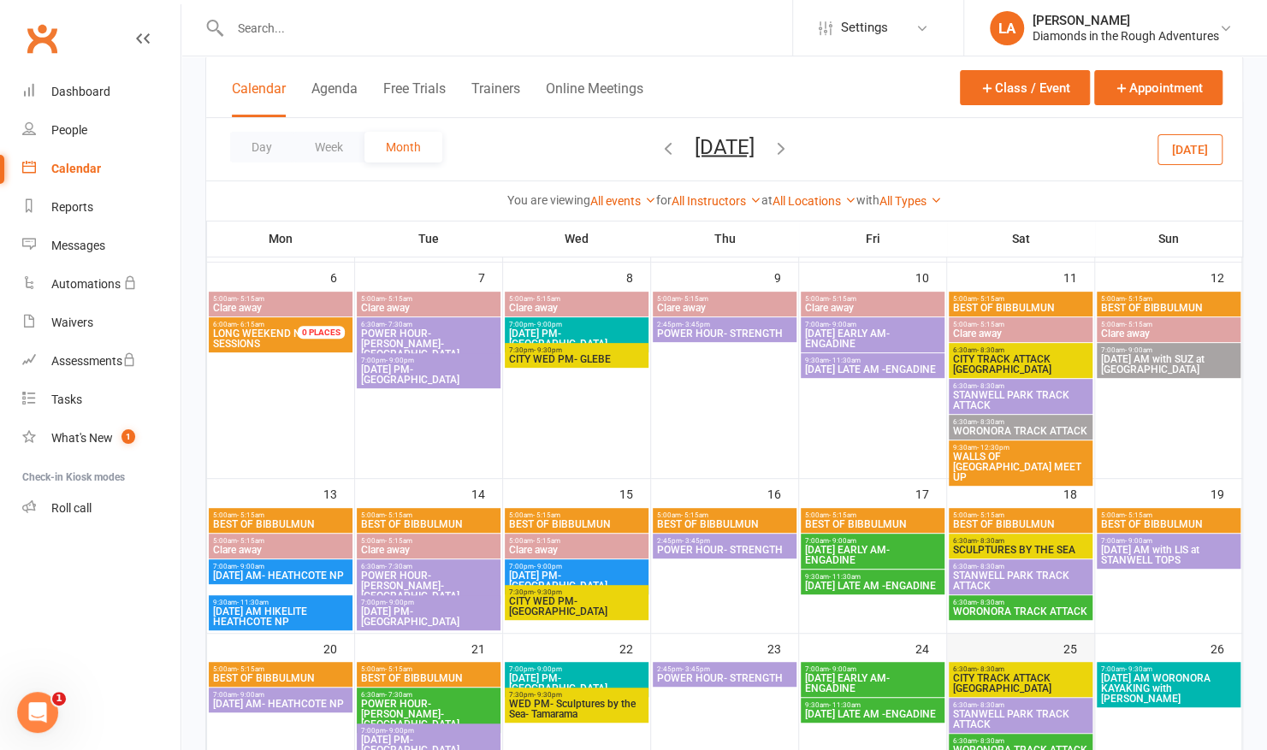
scroll to position [225, 0]
